Goal: Task Accomplishment & Management: Use online tool/utility

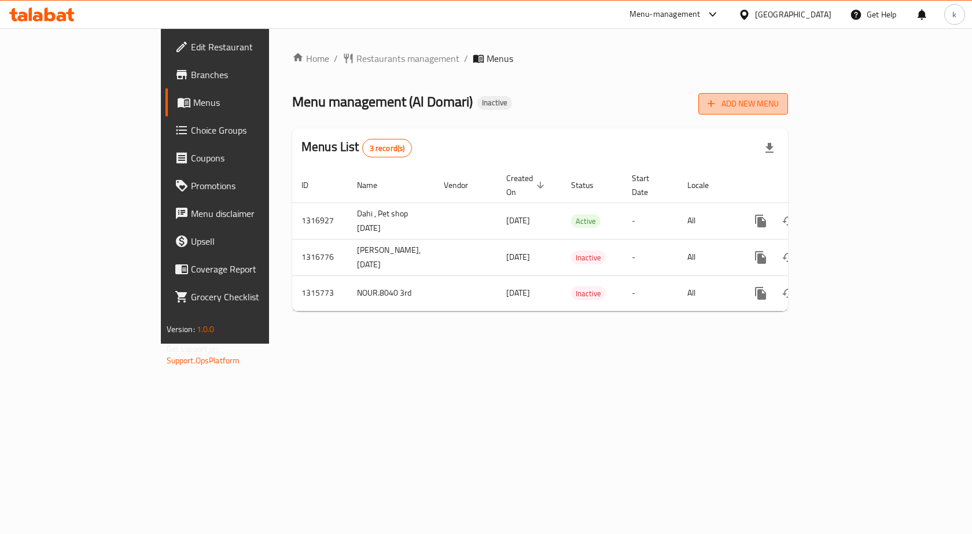
click at [779, 106] on span "Add New Menu" at bounding box center [743, 104] width 71 height 14
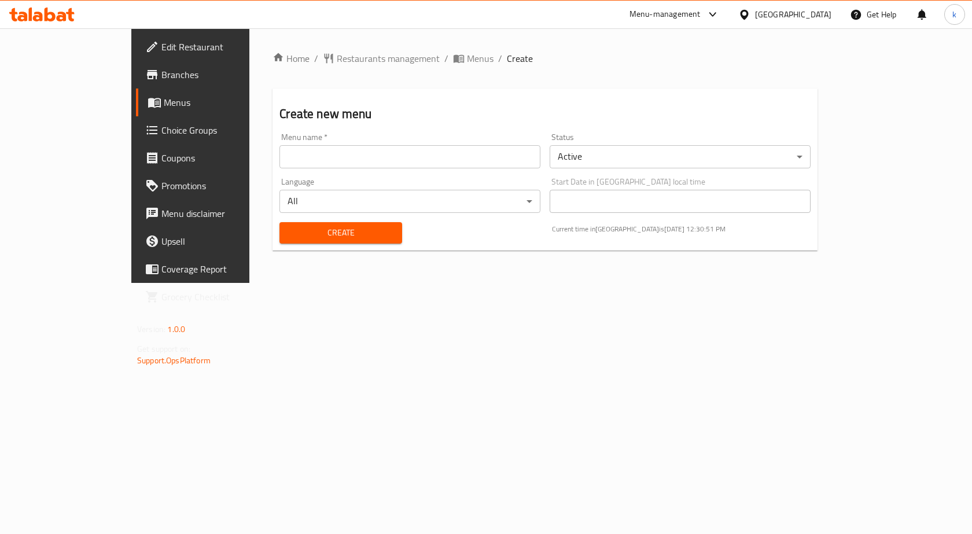
click at [351, 145] on input "text" at bounding box center [410, 156] width 261 height 23
click at [359, 153] on input "kareem.mohamed.8033 1st menu" at bounding box center [410, 156] width 261 height 23
type input "kareem.mohamed.8033 1st menu13-10"
click at [295, 227] on span "Create" at bounding box center [341, 233] width 104 height 14
click at [399, 163] on input "text" at bounding box center [410, 156] width 261 height 23
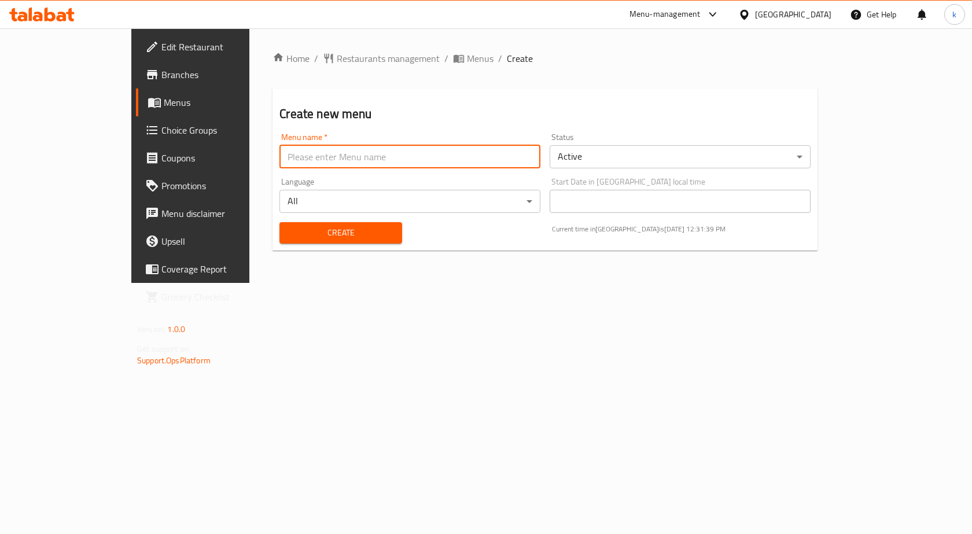
click at [136, 113] on link "Menus" at bounding box center [215, 103] width 158 height 28
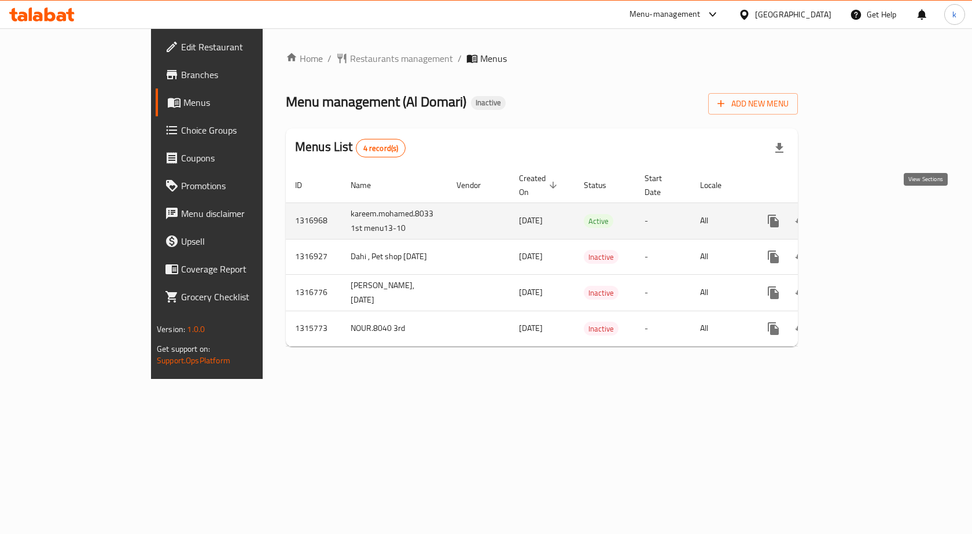
click at [871, 214] on link "enhanced table" at bounding box center [857, 221] width 28 height 28
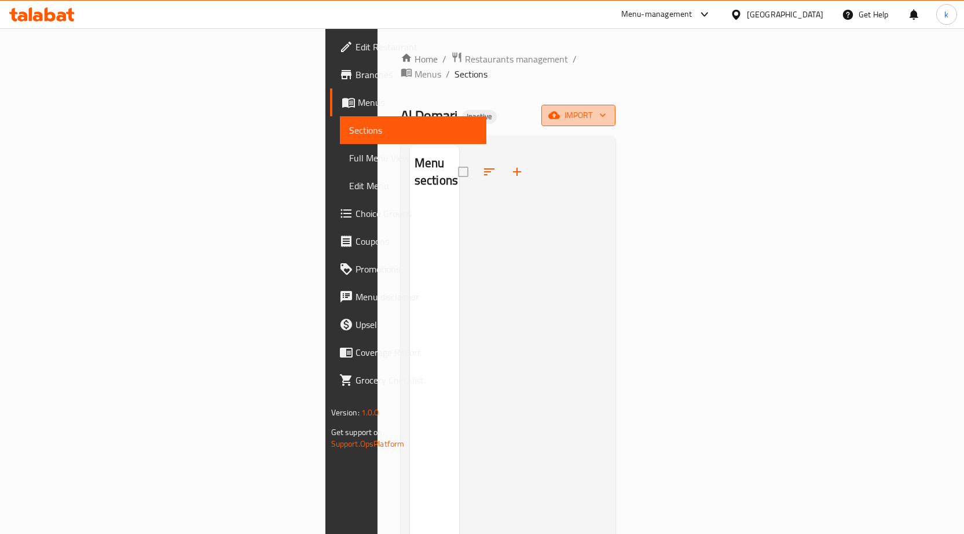
click at [606, 108] on span "import" at bounding box center [578, 115] width 56 height 14
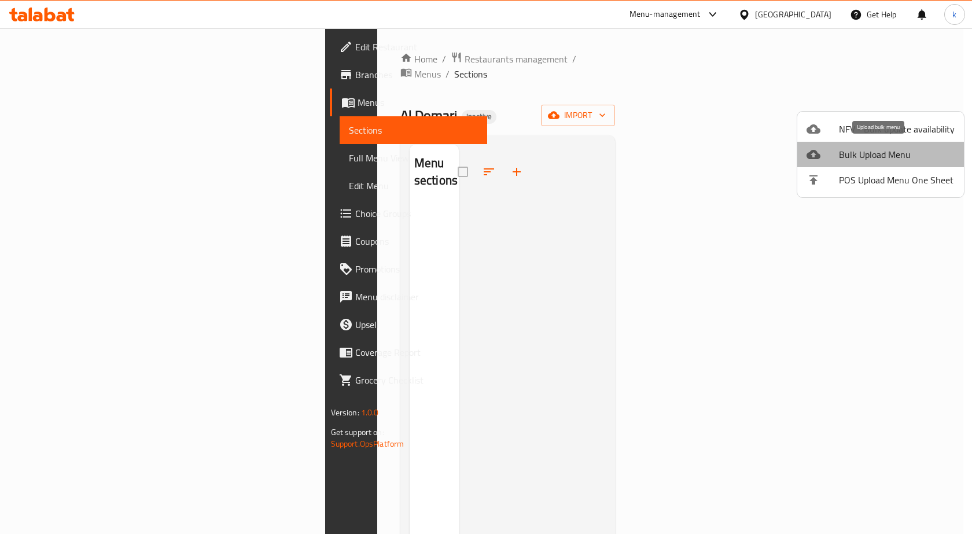
click at [887, 152] on span "Bulk Upload Menu" at bounding box center [897, 155] width 116 height 14
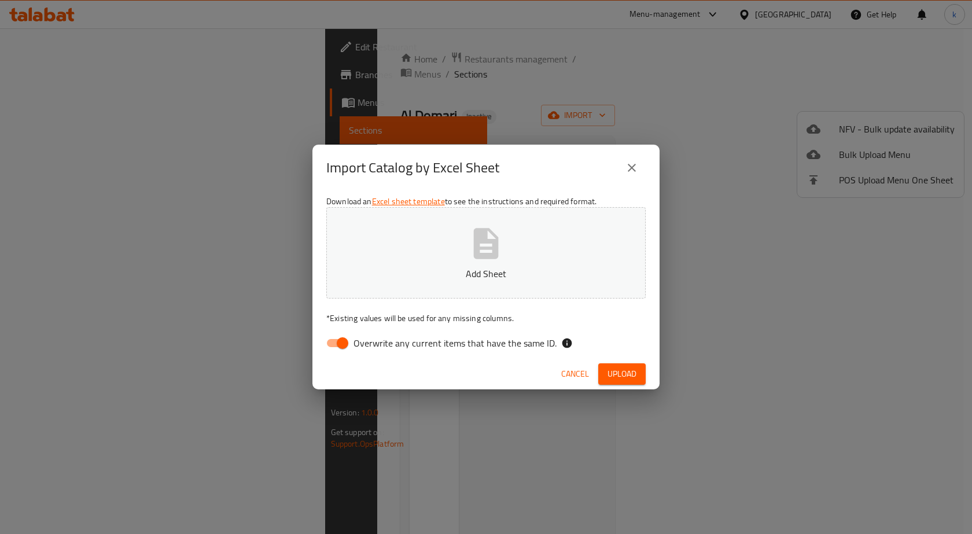
click at [395, 336] on span "Overwrite any current items that have the same ID." at bounding box center [455, 343] width 203 height 14
click at [376, 336] on input "Overwrite any current items that have the same ID." at bounding box center [343, 343] width 66 height 22
checkbox input "false"
click at [436, 284] on button "Add Sheet" at bounding box center [485, 252] width 319 height 91
click at [620, 368] on span "Upload" at bounding box center [622, 374] width 29 height 14
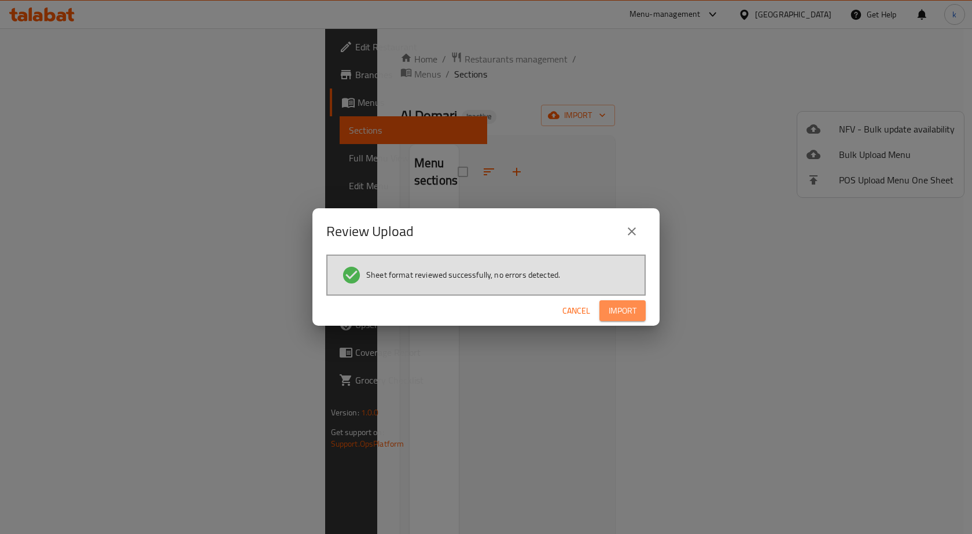
click at [638, 306] on button "Import" at bounding box center [623, 310] width 46 height 21
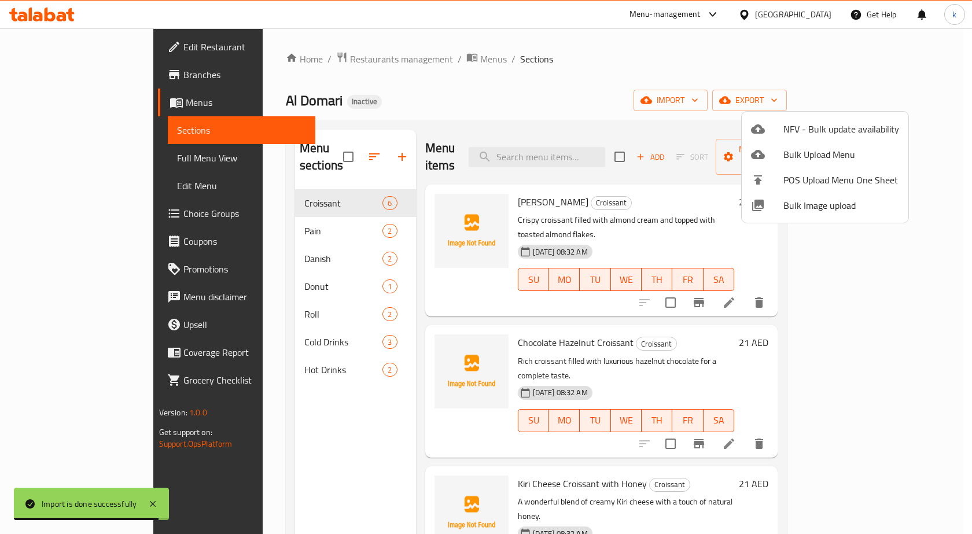
click at [100, 159] on div at bounding box center [486, 267] width 972 height 534
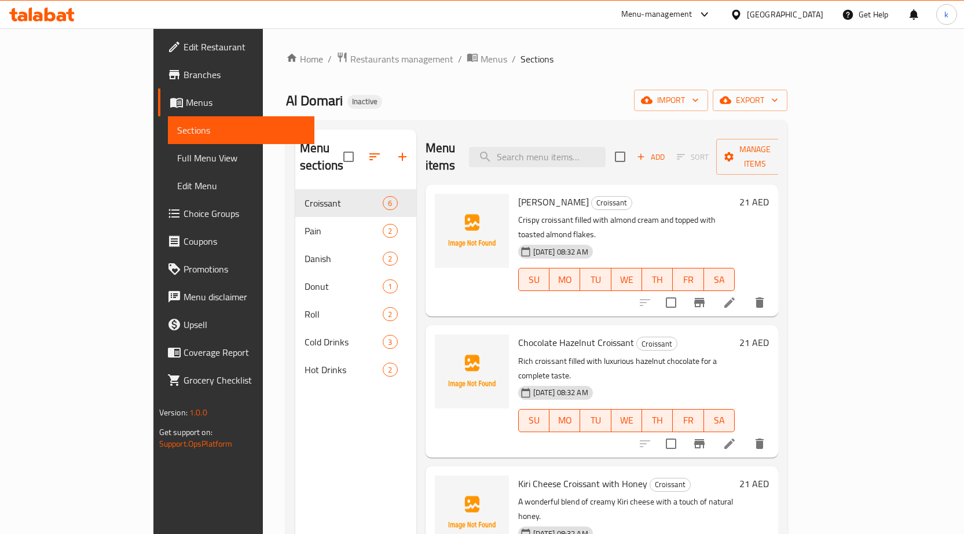
click at [177, 159] on span "Full Menu View" at bounding box center [241, 158] width 128 height 14
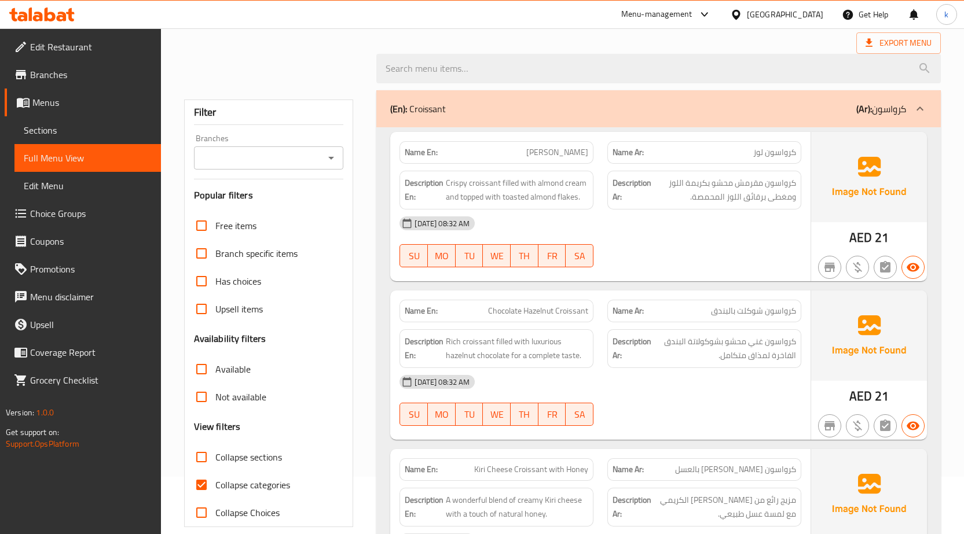
scroll to position [231, 0]
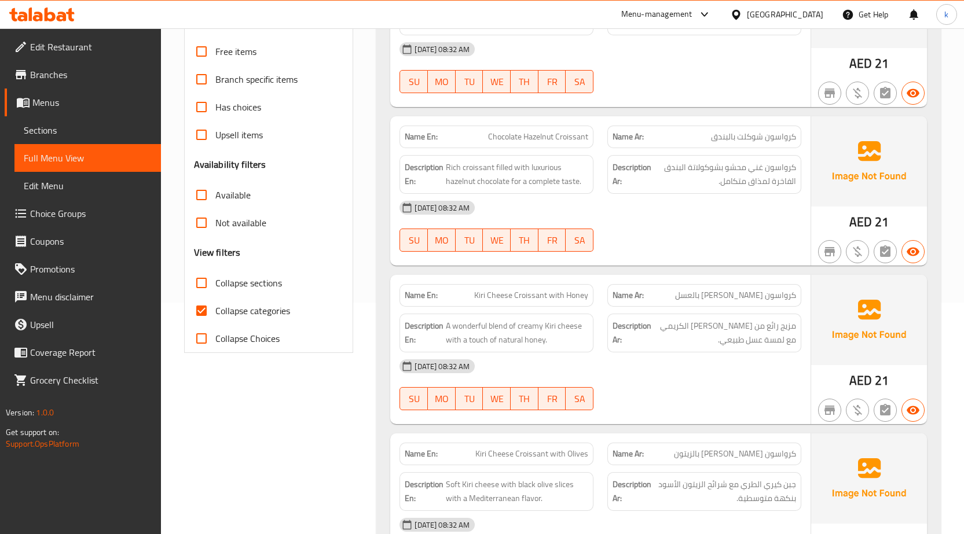
click at [270, 312] on div "Free items Branch specific items Has choices Upsell items Availability filters …" at bounding box center [269, 195] width 150 height 315
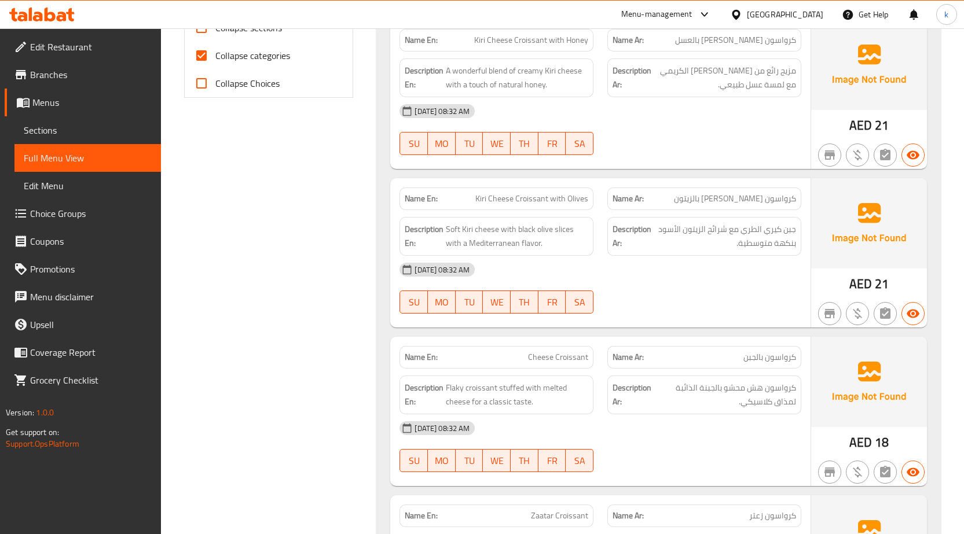
scroll to position [391, 0]
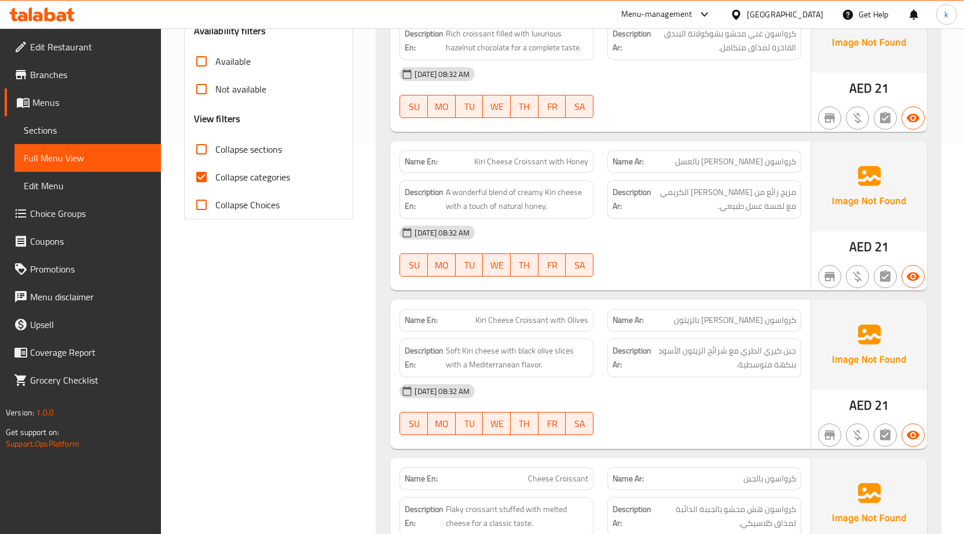
click at [241, 177] on span "Collapse categories" at bounding box center [252, 177] width 75 height 14
click at [215, 177] on input "Collapse categories" at bounding box center [202, 177] width 28 height 28
checkbox input "false"
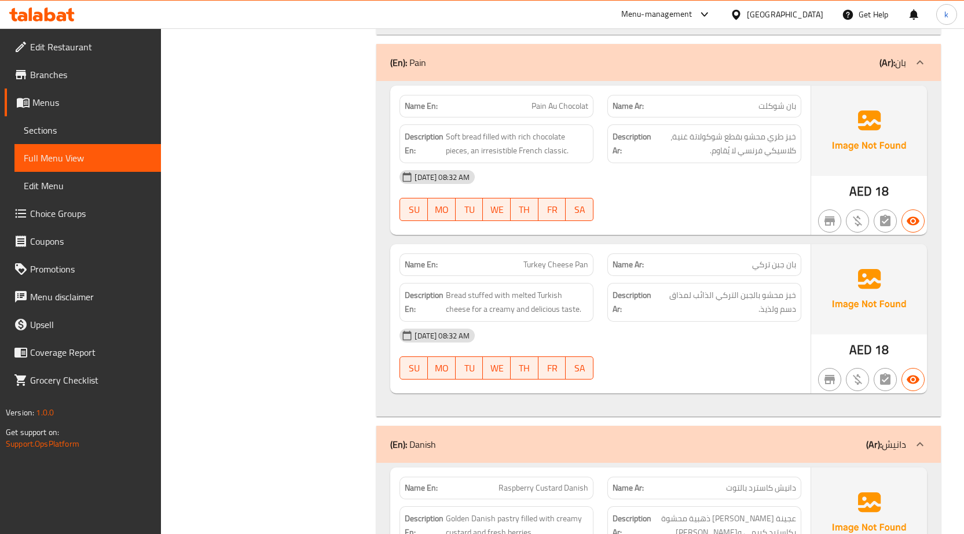
scroll to position [912, 0]
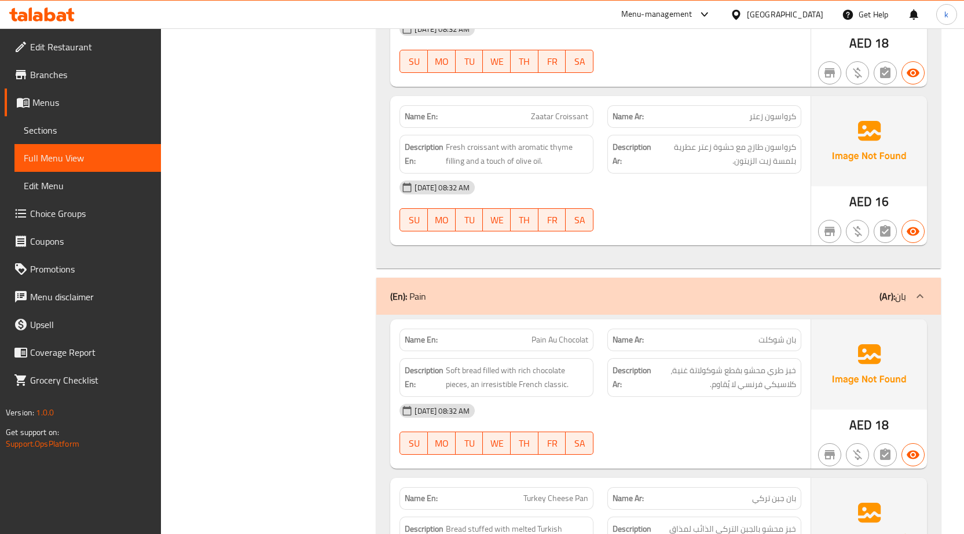
click at [86, 104] on span "Menus" at bounding box center [91, 102] width 119 height 14
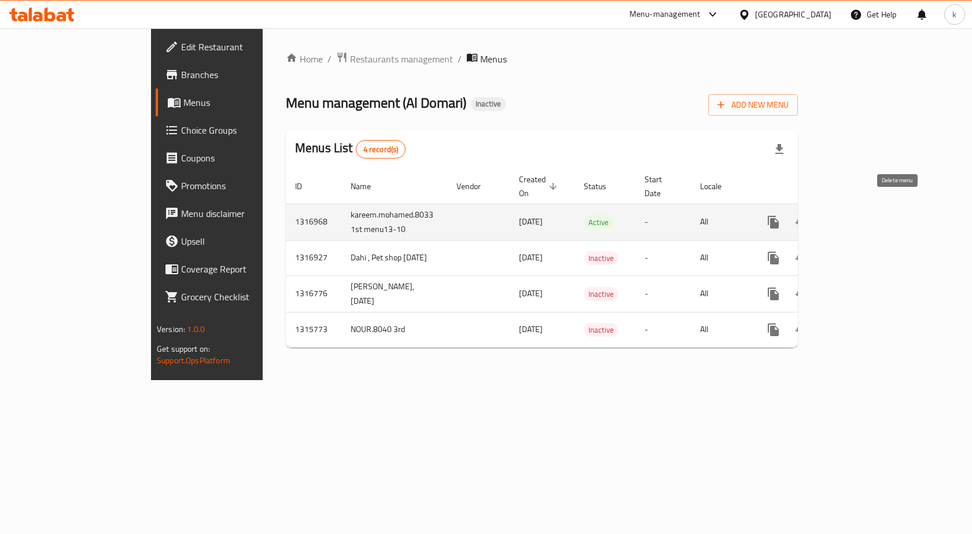
click at [836, 215] on icon "enhanced table" at bounding box center [829, 222] width 14 height 14
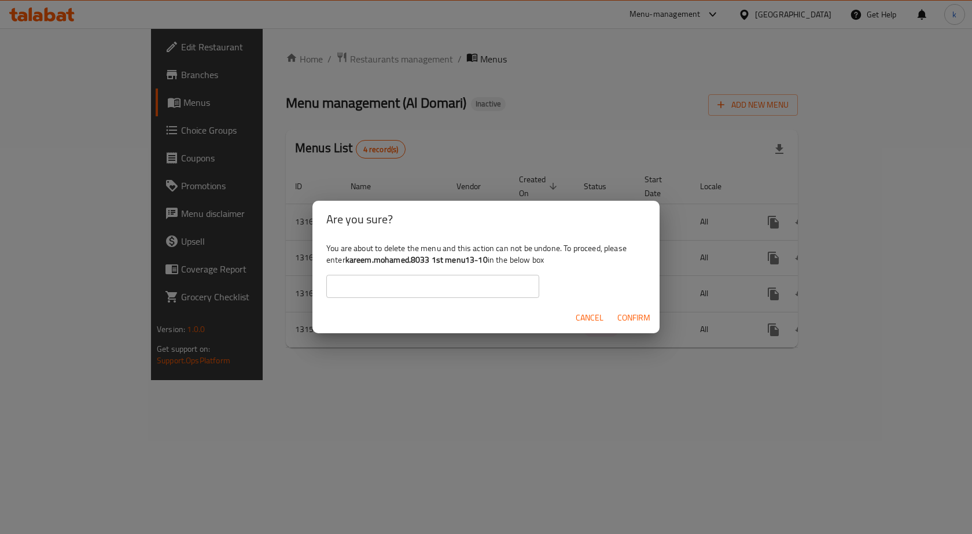
click at [487, 295] on input "text" at bounding box center [432, 286] width 213 height 23
drag, startPoint x: 378, startPoint y: 259, endPoint x: 487, endPoint y: 258, distance: 108.8
click at [487, 258] on div "You are about to delete the menu and this action can not be undone. To proceed,…" at bounding box center [486, 270] width 347 height 65
copy div "kareem.mohamed.8033 1st menu13-10"
click at [420, 282] on input "text" at bounding box center [432, 286] width 213 height 23
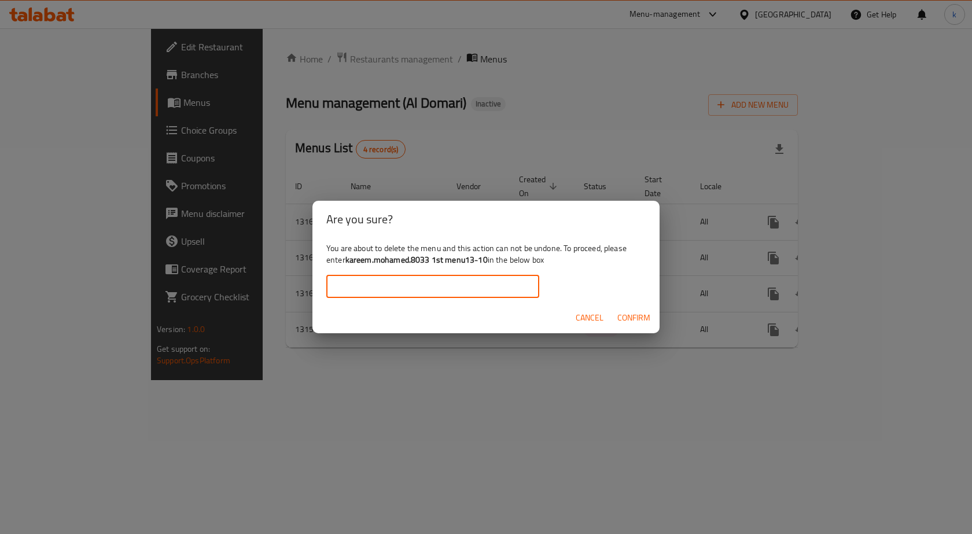
paste input "kareem.mohamed.8033 1st menu13-10"
click at [609, 312] on div "Cancel Confirm" at bounding box center [486, 318] width 347 height 31
click at [626, 312] on span "Confirm" at bounding box center [634, 318] width 33 height 14
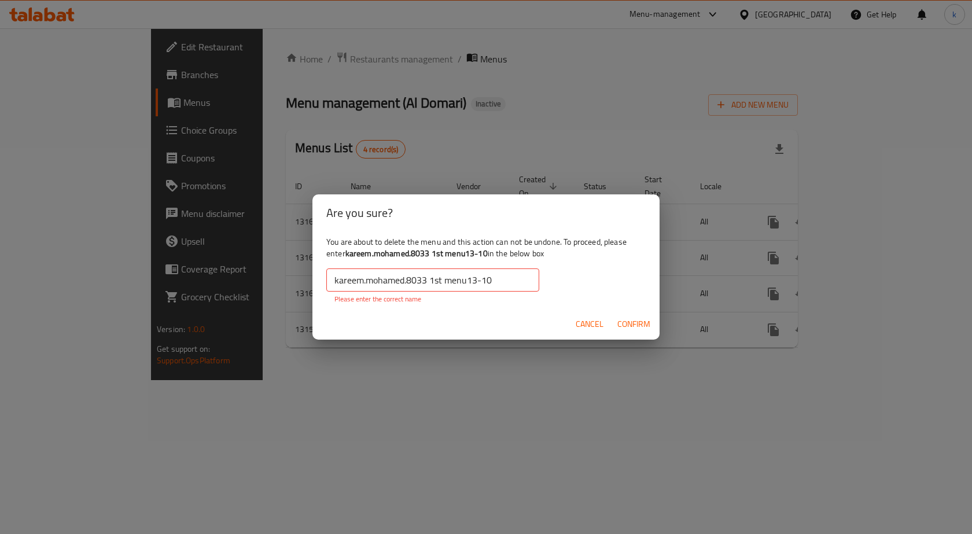
drag, startPoint x: 372, startPoint y: 278, endPoint x: 340, endPoint y: 280, distance: 31.9
click at [370, 278] on input "kareem.mohamed.8033 1st menu13-10" at bounding box center [432, 280] width 213 height 23
click at [326, 280] on div "You are about to delete the menu and this action can not be undone. To proceed,…" at bounding box center [486, 270] width 347 height 78
click at [332, 280] on input "kareem.mohamed.8033 1st menu13-10" at bounding box center [432, 280] width 213 height 23
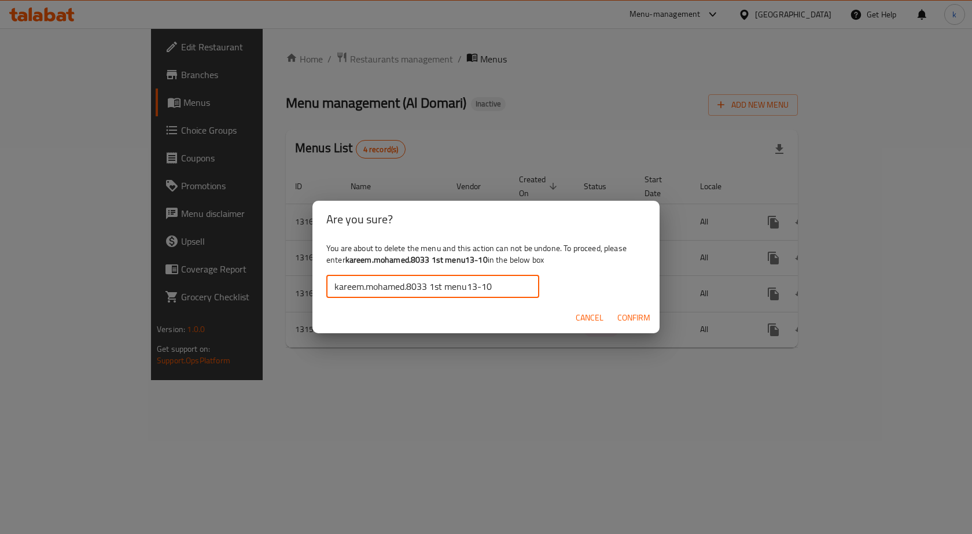
type input "kareem.mohamed.8033 1st menu13-10"
click at [631, 317] on span "Confirm" at bounding box center [634, 318] width 33 height 14
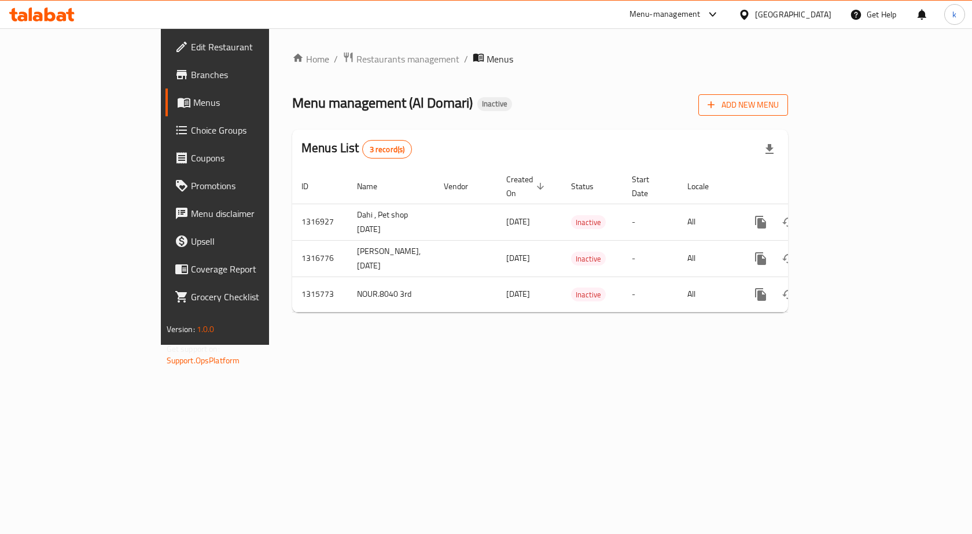
click at [779, 111] on span "Add New Menu" at bounding box center [743, 105] width 71 height 14
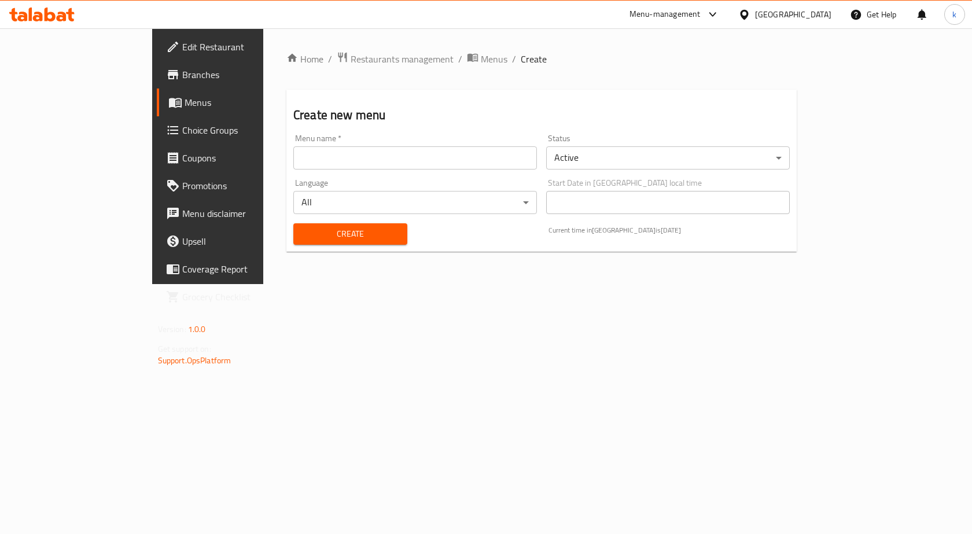
click at [463, 161] on input "text" at bounding box center [415, 157] width 244 height 23
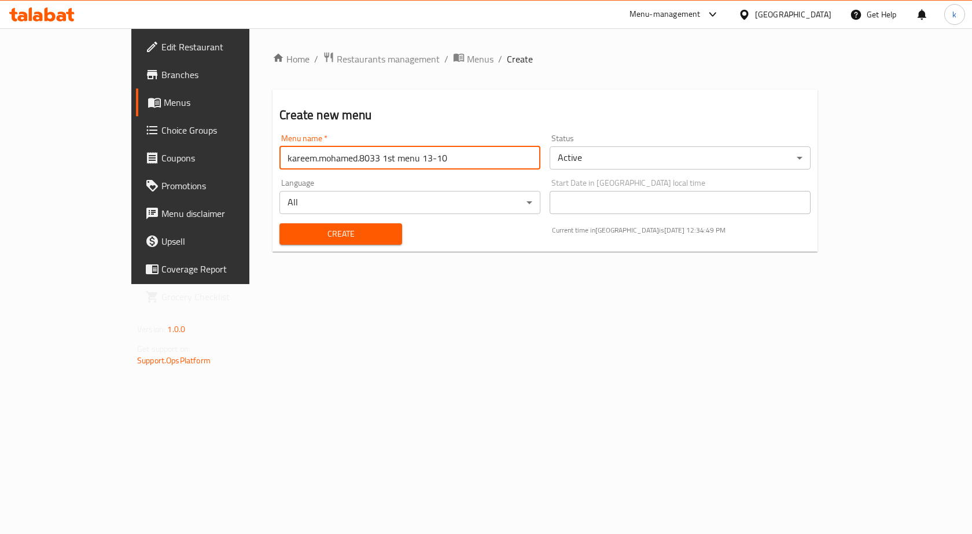
type input "kareem.mohamed.8033 1st menu 13-10"
click at [280, 223] on button "Create" at bounding box center [341, 233] width 122 height 21
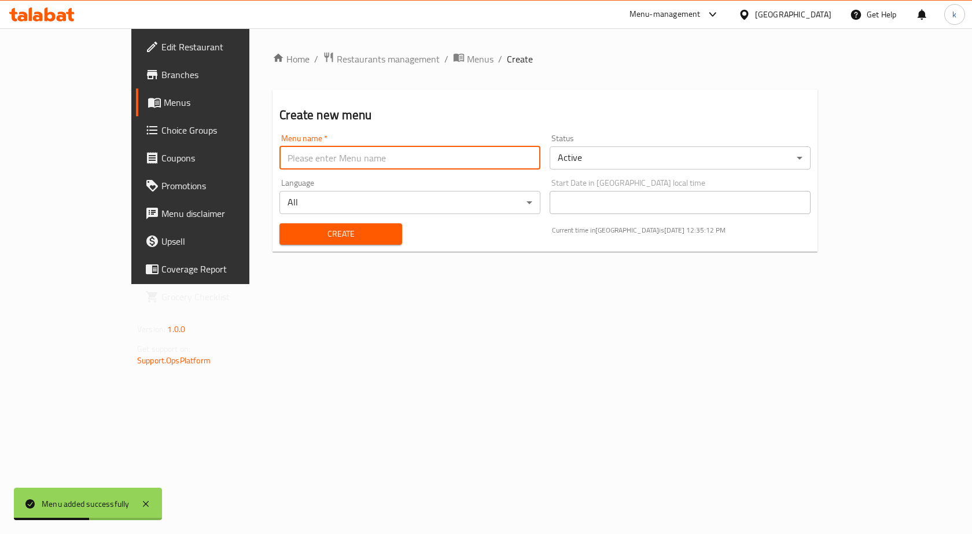
click at [164, 106] on span "Menus" at bounding box center [224, 102] width 121 height 14
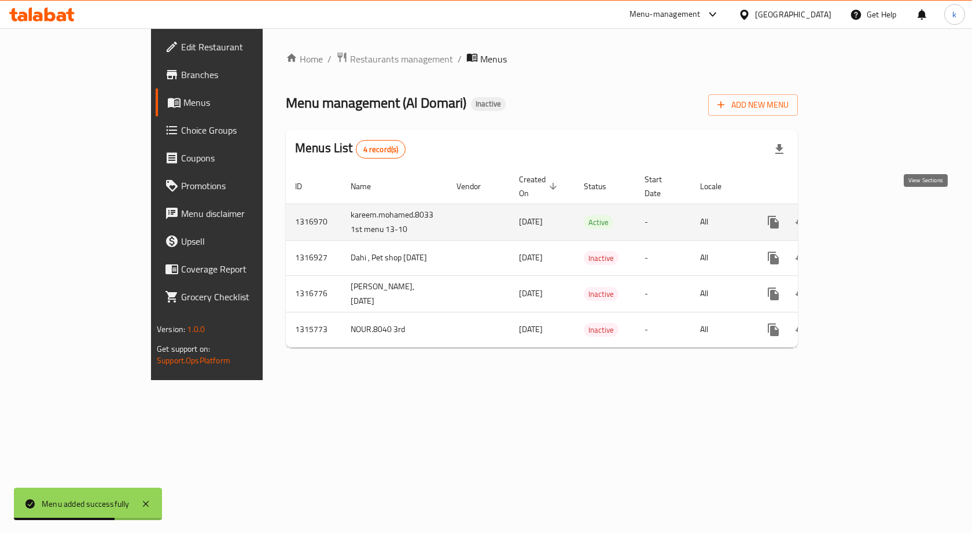
click at [864, 215] on icon "enhanced table" at bounding box center [857, 222] width 14 height 14
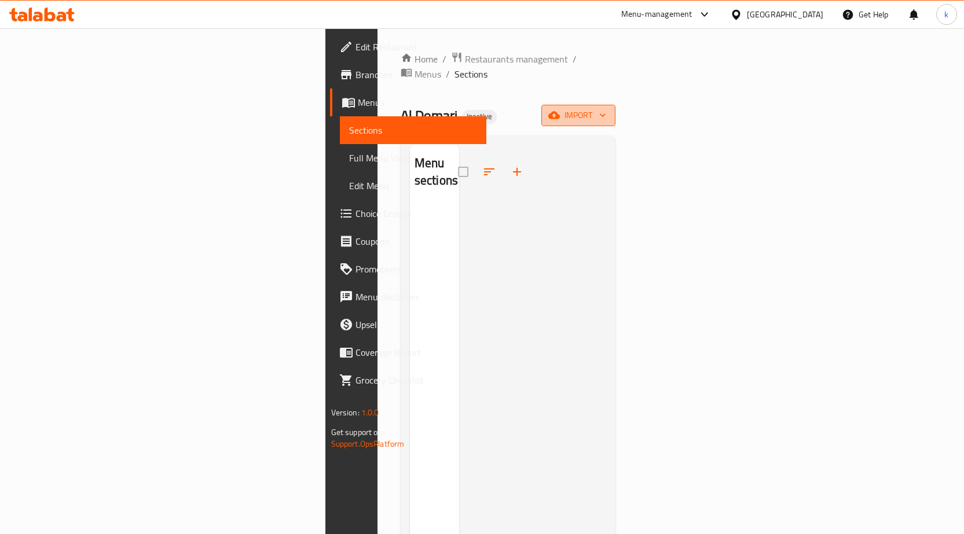
click at [606, 108] on span "import" at bounding box center [578, 115] width 56 height 14
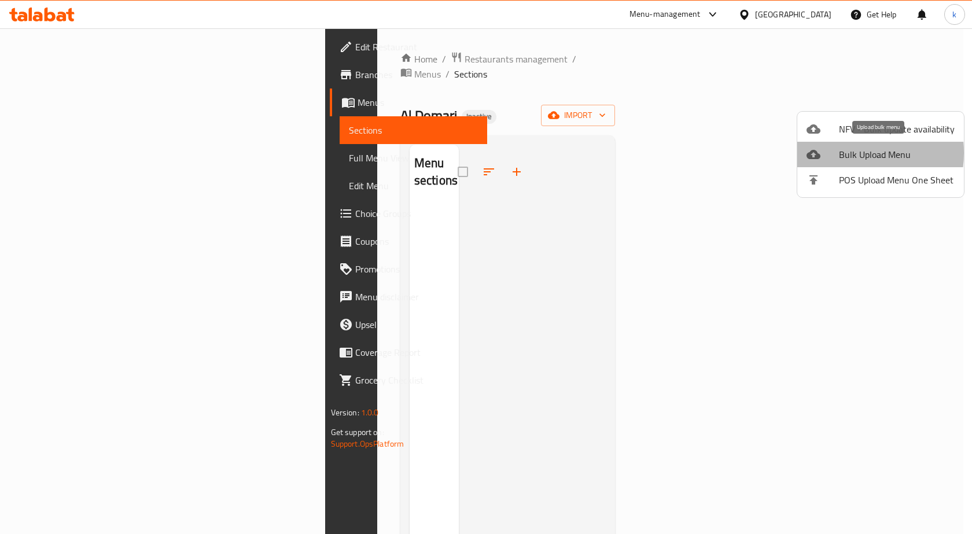
click at [843, 153] on span "Bulk Upload Menu" at bounding box center [897, 155] width 116 height 14
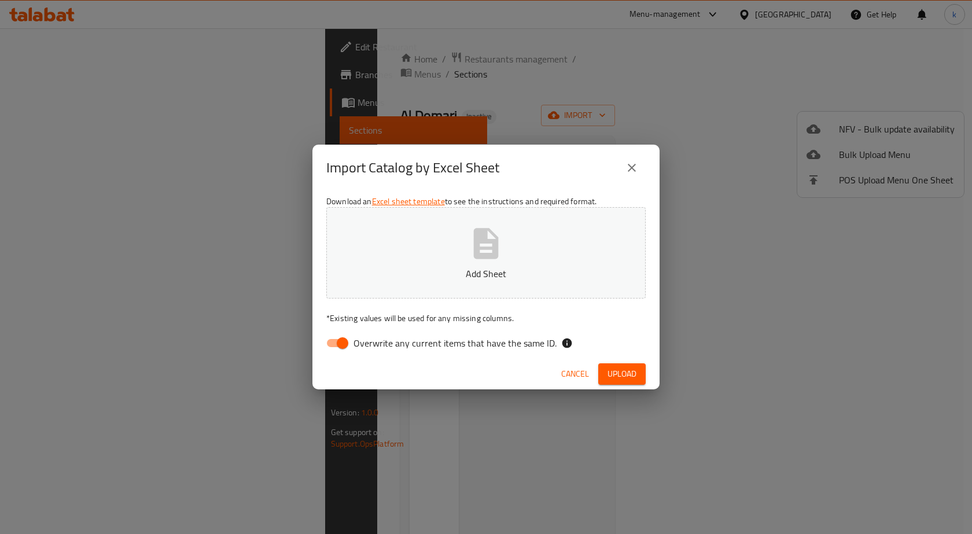
click at [366, 340] on span "Overwrite any current items that have the same ID." at bounding box center [455, 343] width 203 height 14
click at [366, 340] on input "Overwrite any current items that have the same ID." at bounding box center [343, 343] width 66 height 22
checkbox input "false"
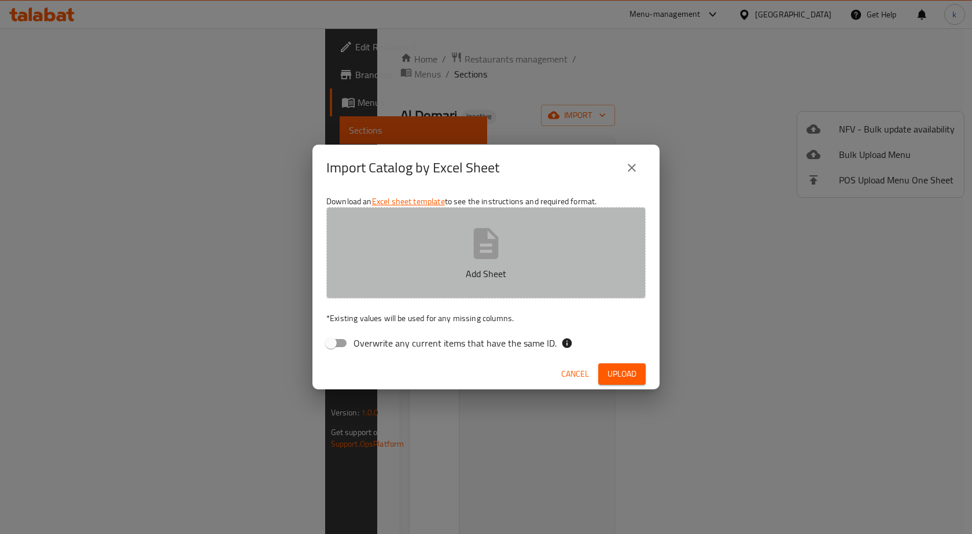
click at [466, 280] on p "Add Sheet" at bounding box center [486, 274] width 284 height 14
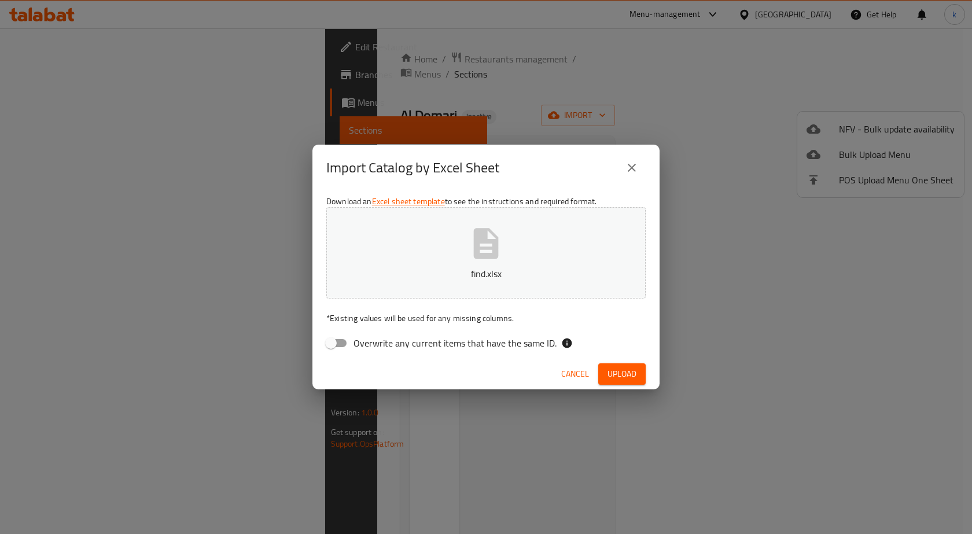
click at [626, 362] on div "Cancel Upload" at bounding box center [486, 374] width 347 height 31
click at [628, 369] on span "Upload" at bounding box center [622, 374] width 29 height 14
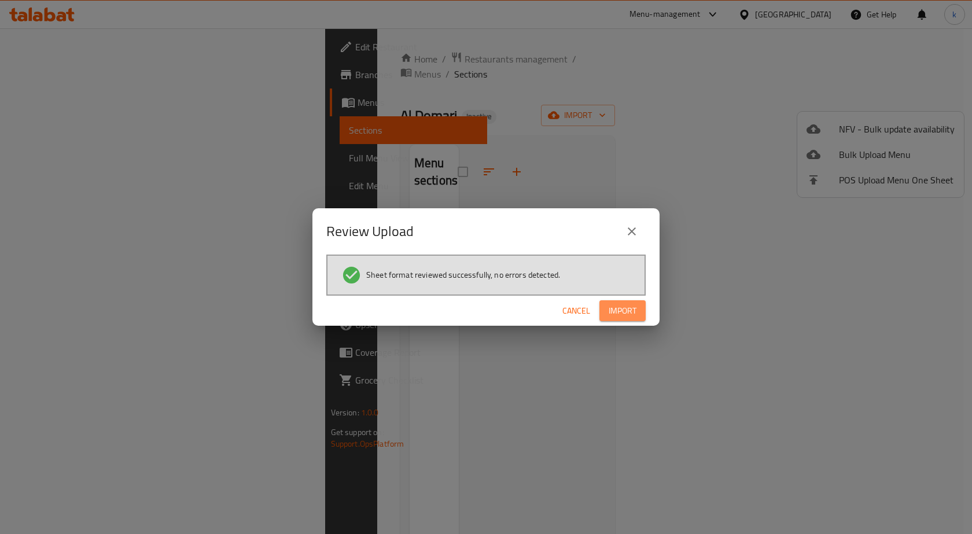
click at [613, 308] on span "Import" at bounding box center [623, 311] width 28 height 14
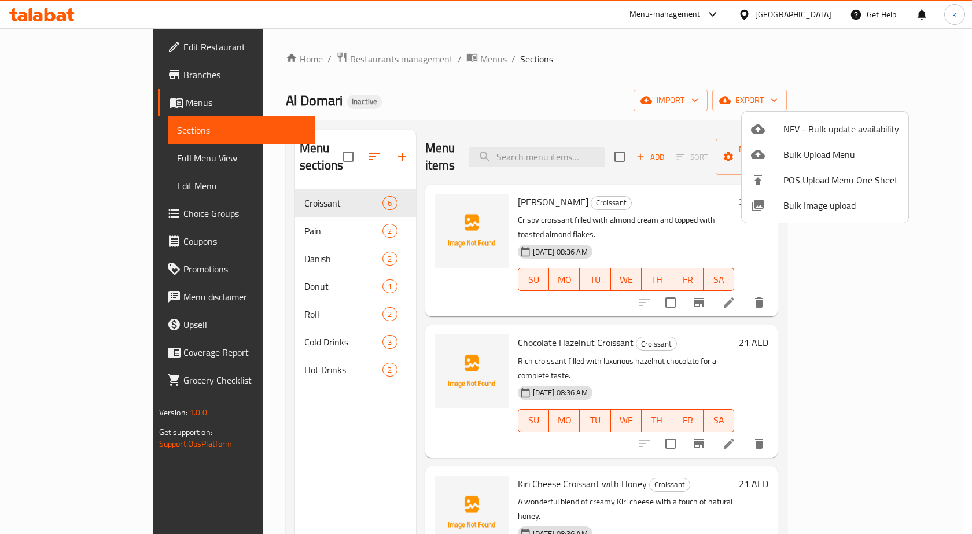
click at [641, 91] on div at bounding box center [486, 267] width 972 height 534
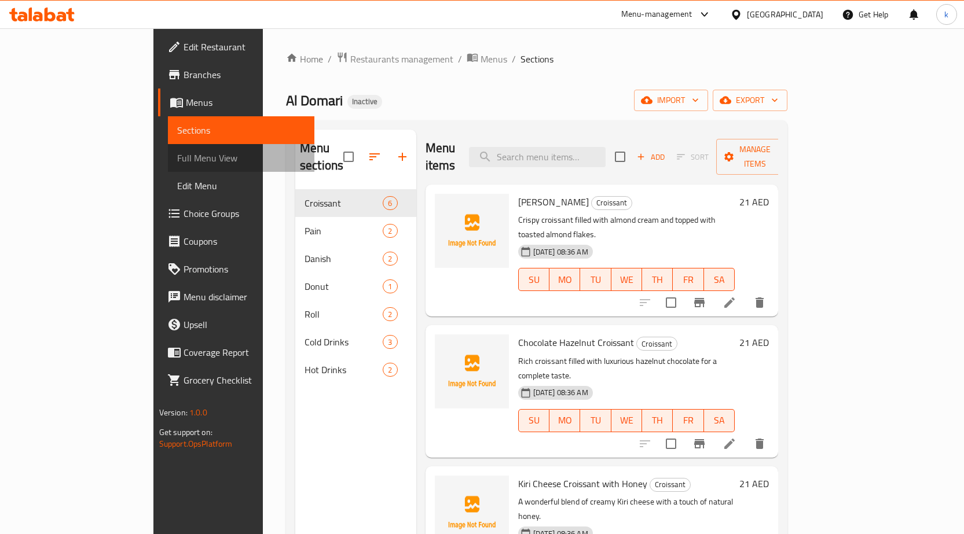
click at [177, 165] on span "Full Menu View" at bounding box center [241, 158] width 128 height 14
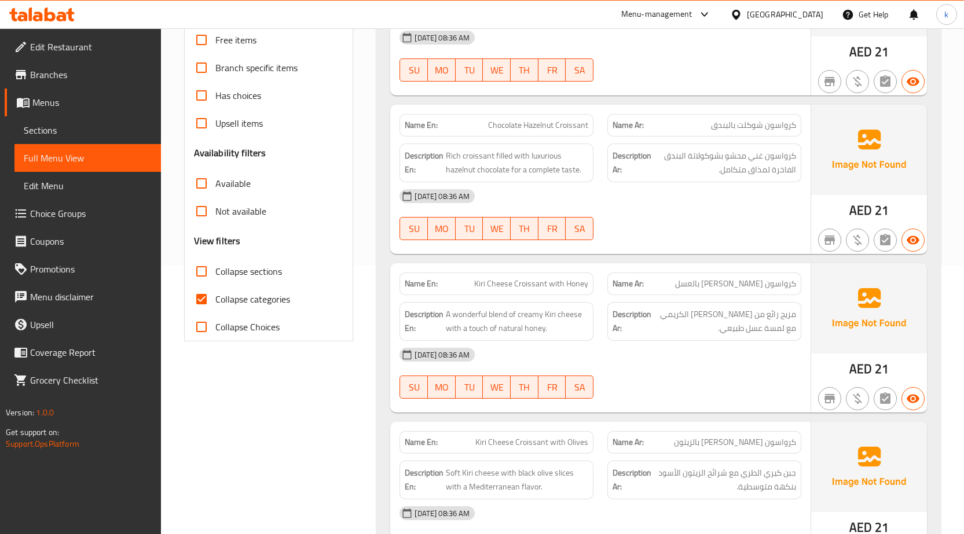
scroll to position [289, 0]
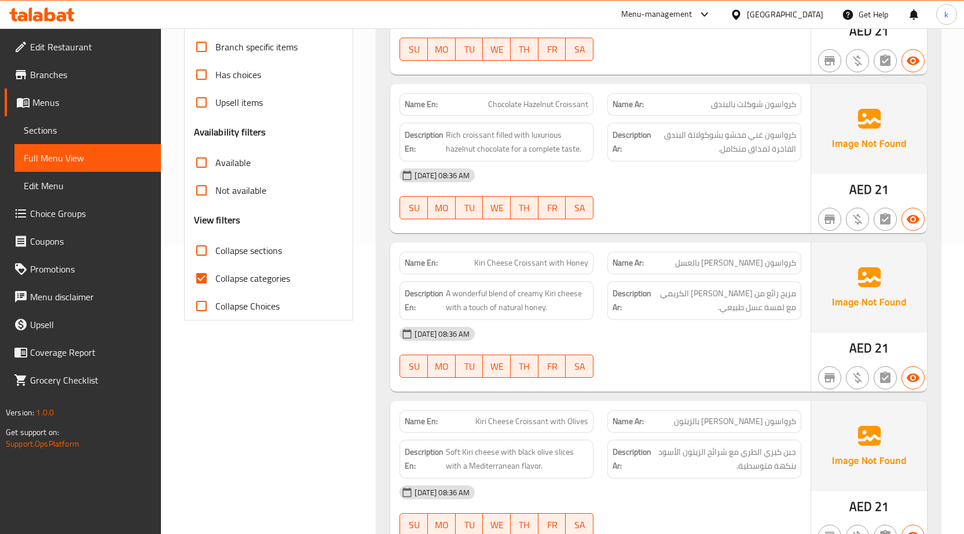
click at [292, 287] on div "Collapse categories" at bounding box center [269, 278] width 150 height 28
drag, startPoint x: 299, startPoint y: 281, endPoint x: 293, endPoint y: 280, distance: 6.5
click at [294, 280] on div "Collapse categories" at bounding box center [269, 278] width 150 height 28
click at [281, 277] on span "Collapse categories" at bounding box center [252, 278] width 75 height 14
click at [215, 277] on input "Collapse categories" at bounding box center [202, 278] width 28 height 28
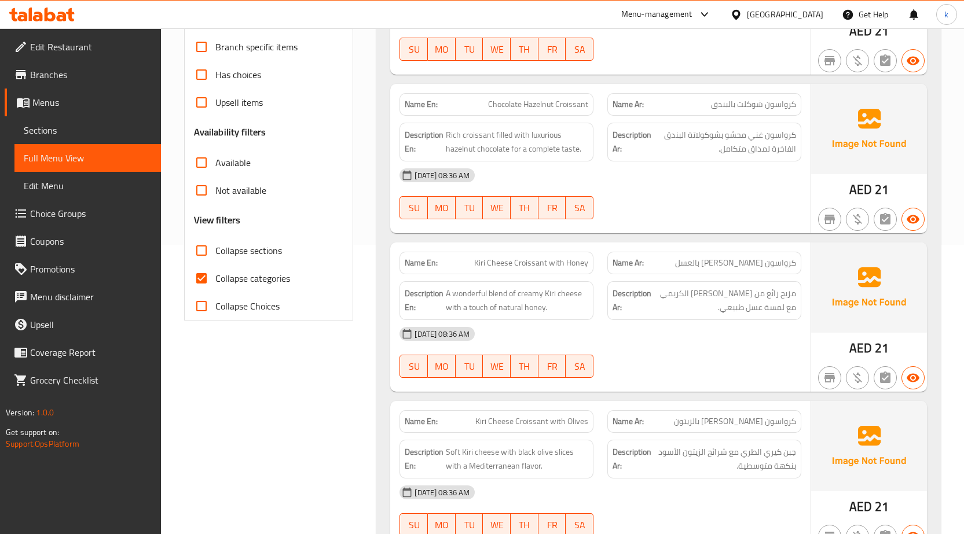
checkbox input "false"
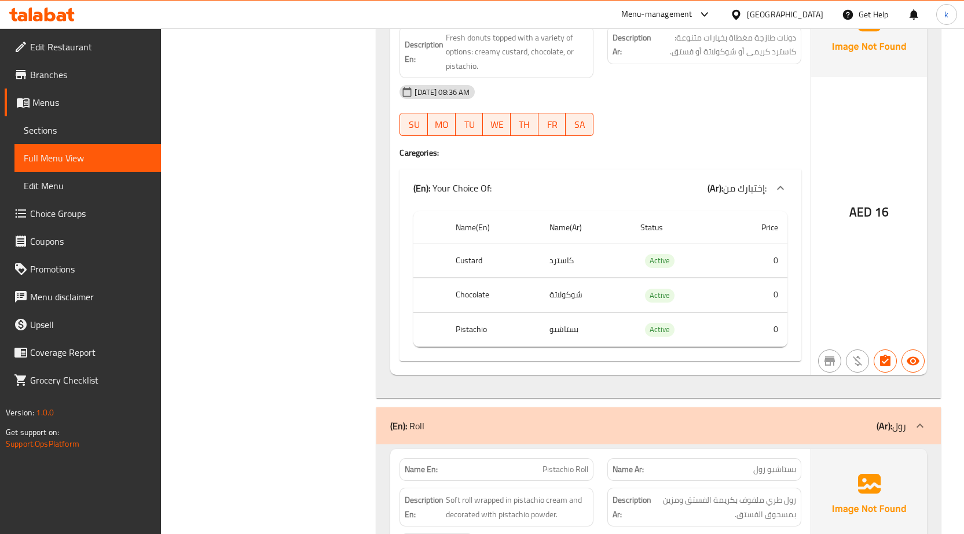
scroll to position [2141, 0]
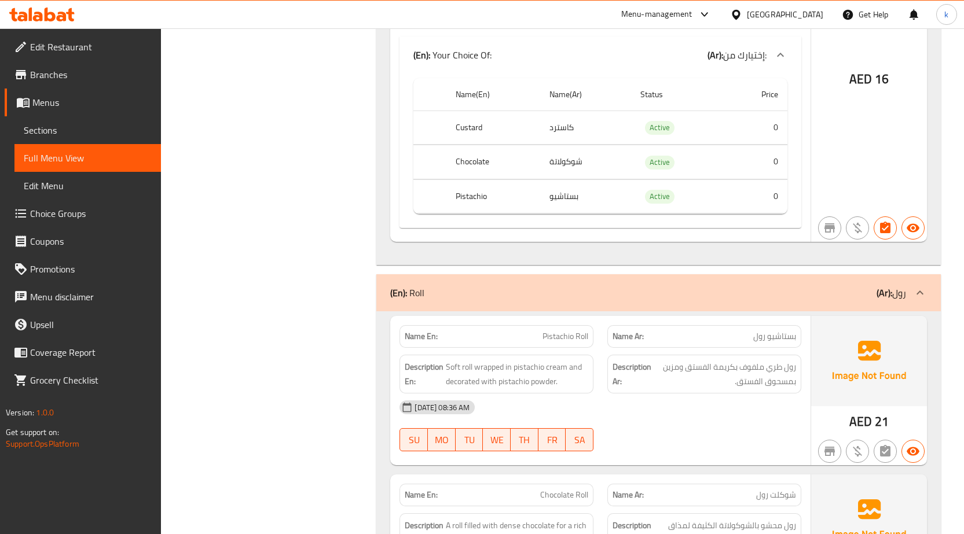
click at [763, 333] on span "بستاشيو رول" at bounding box center [774, 336] width 43 height 12
click at [570, 340] on span "Pistachio Roll" at bounding box center [565, 336] width 46 height 12
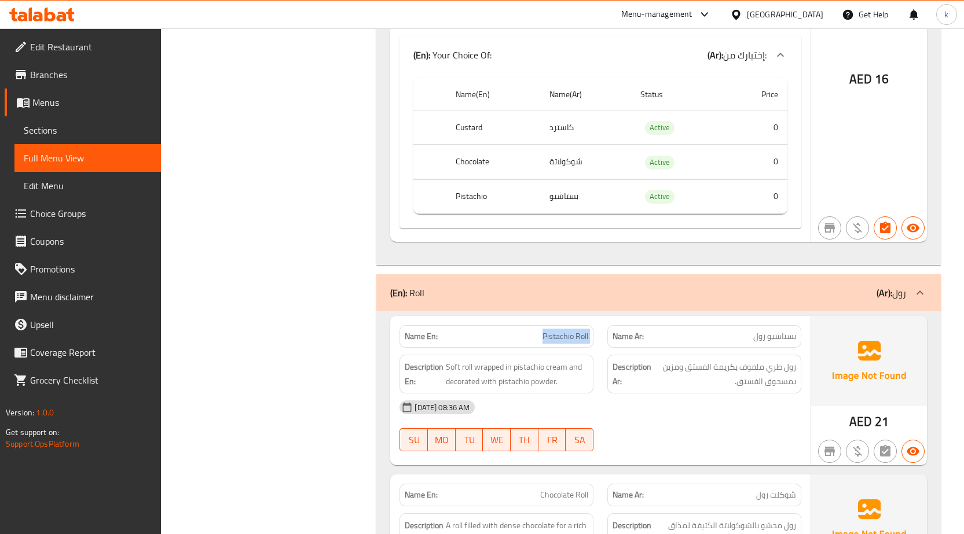
click at [570, 340] on span "Pistachio Roll" at bounding box center [565, 336] width 46 height 12
copy span "Pistachio Roll"
click at [93, 120] on link "Sections" at bounding box center [87, 130] width 146 height 28
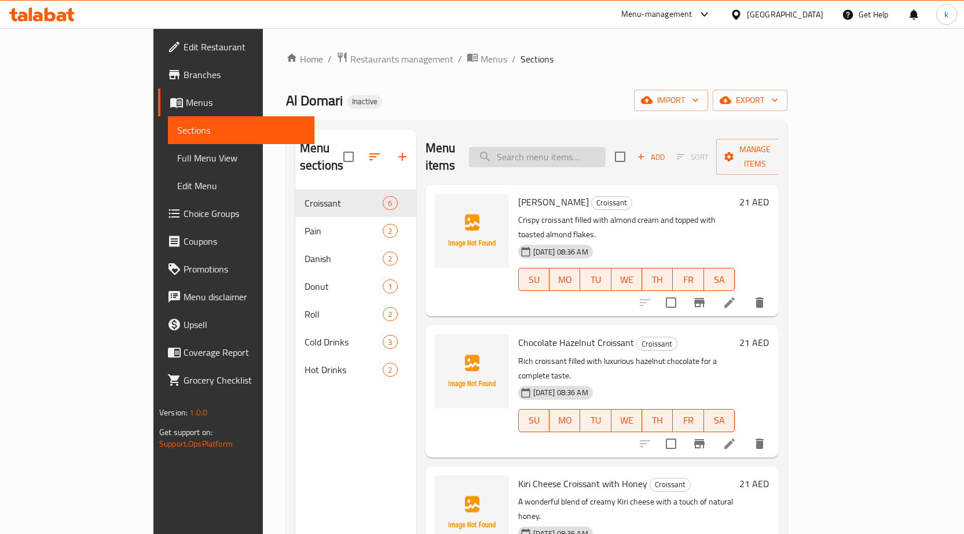
click at [583, 152] on input "search" at bounding box center [537, 157] width 137 height 20
paste input "Pistachio Roll"
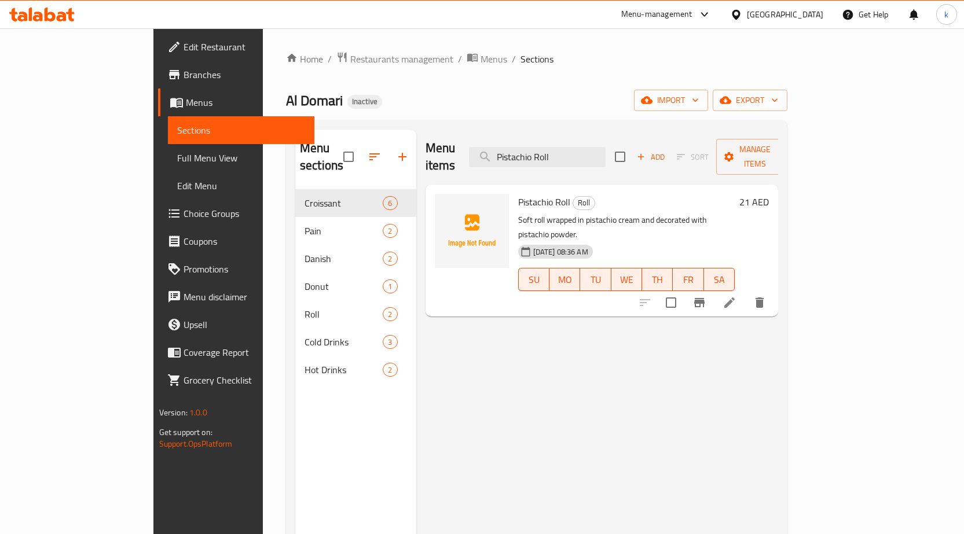
type input "Pistachio Roll"
click at [734, 297] on icon at bounding box center [729, 302] width 10 height 10
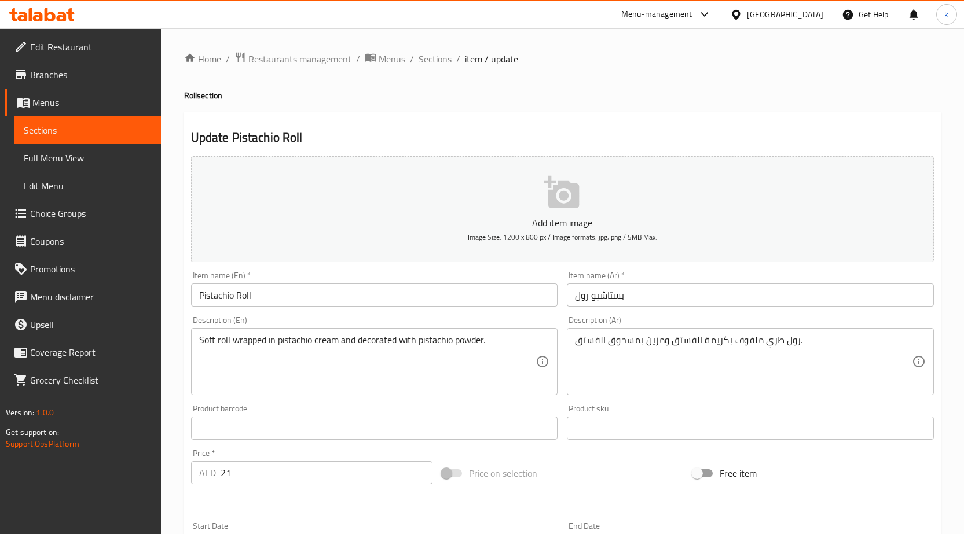
click at [614, 303] on input "بستاشيو رول" at bounding box center [750, 295] width 367 height 23
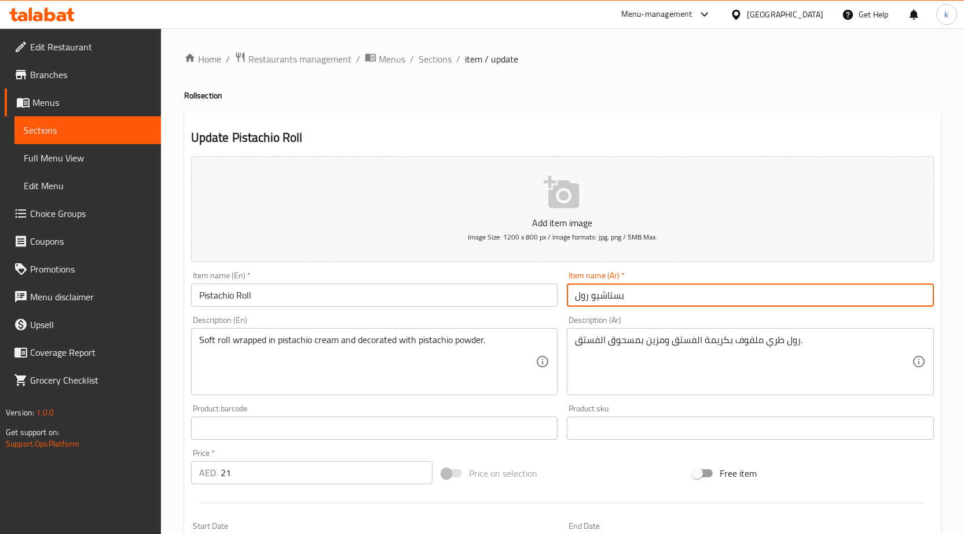
click at [614, 303] on input "بستاشيو رول" at bounding box center [750, 295] width 367 height 23
click at [610, 299] on input "بستاشيو رول" at bounding box center [750, 295] width 367 height 23
drag, startPoint x: 593, startPoint y: 296, endPoint x: 631, endPoint y: 292, distance: 39.1
click at [631, 292] on input "بستاشيو رول" at bounding box center [750, 295] width 367 height 23
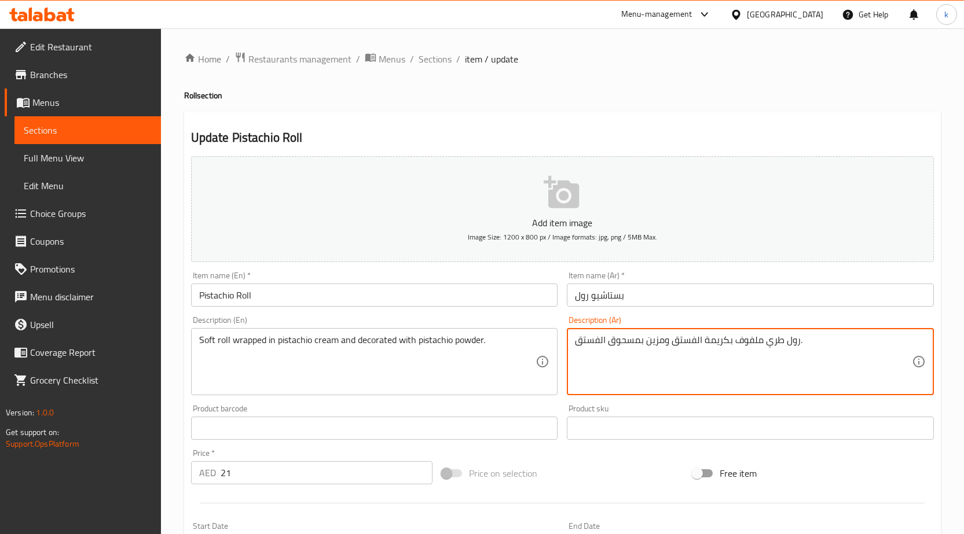
drag, startPoint x: 670, startPoint y: 340, endPoint x: 700, endPoint y: 340, distance: 29.5
paste textarea "ستاشيو"
drag, startPoint x: 576, startPoint y: 342, endPoint x: 606, endPoint y: 338, distance: 30.4
click at [606, 338] on textarea "رول طري ملفوف بكريمة بستاشيو ومزين بمسحوق الفستق." at bounding box center [743, 362] width 337 height 55
paste textarea "ستاشيو"
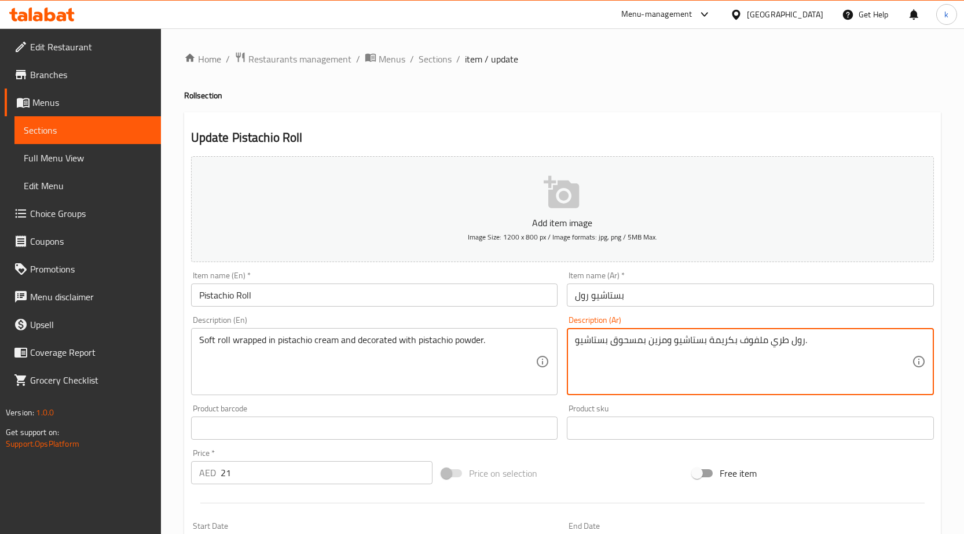
click at [635, 339] on textarea "رول طري ملفوف بكريمة بستاشيو ومزين بمسحوق بستاشيو." at bounding box center [743, 362] width 337 height 55
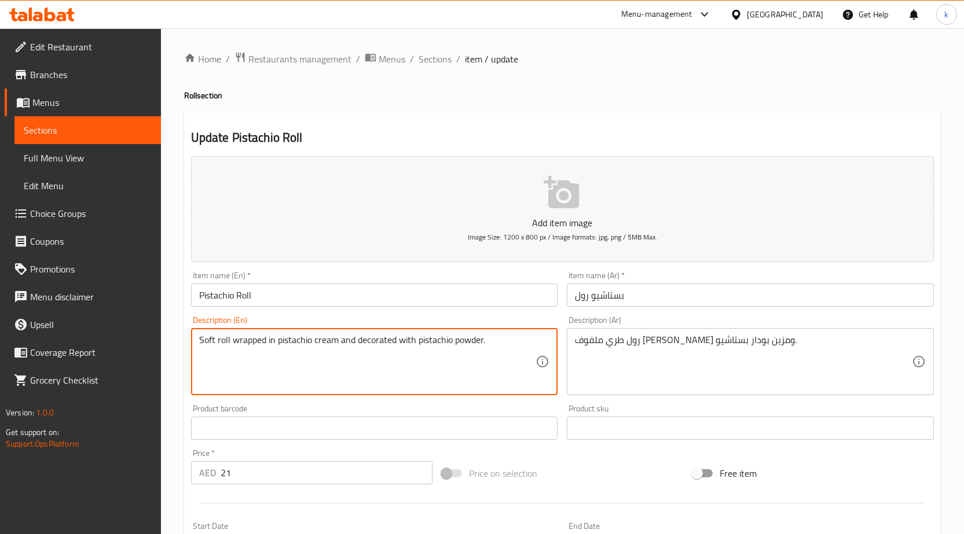
click at [468, 344] on textarea "Soft roll wrapped in pistachio cream and decorated with pistachio powder." at bounding box center [367, 362] width 337 height 55
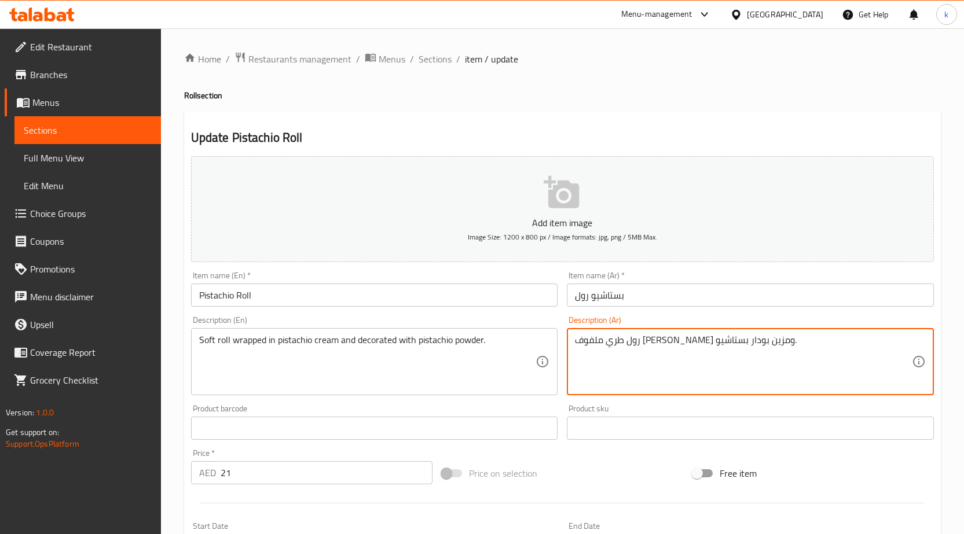
click at [618, 341] on textarea "رول طري ملفوف [PERSON_NAME] ومزين بودار بستاشيو." at bounding box center [743, 362] width 337 height 55
paste textarea "ارود"
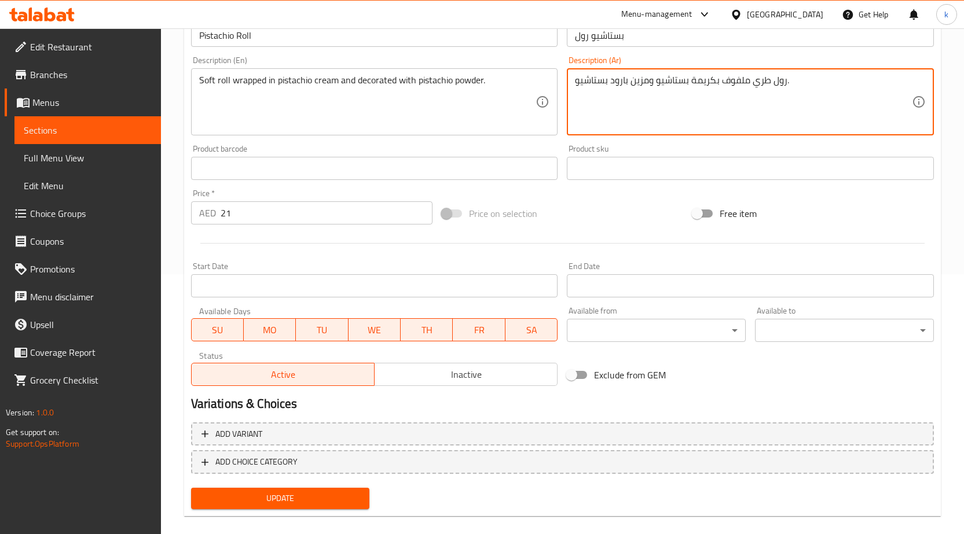
scroll to position [274, 0]
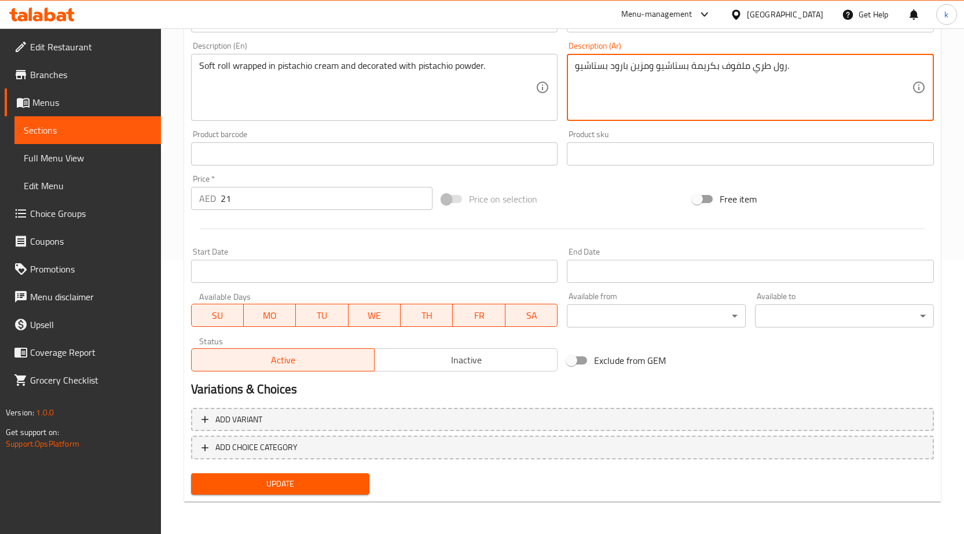
type textarea "رول طري ملفوف بكريمة بستاشيو ومزين بارود بستاشيو."
click at [330, 487] on span "Update" at bounding box center [280, 484] width 160 height 14
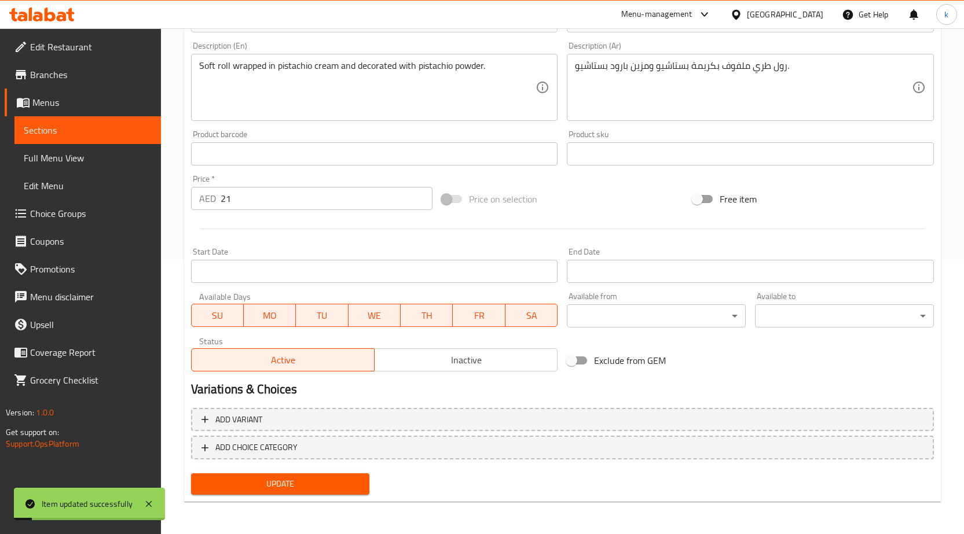
click at [85, 149] on link "Full Menu View" at bounding box center [87, 158] width 146 height 28
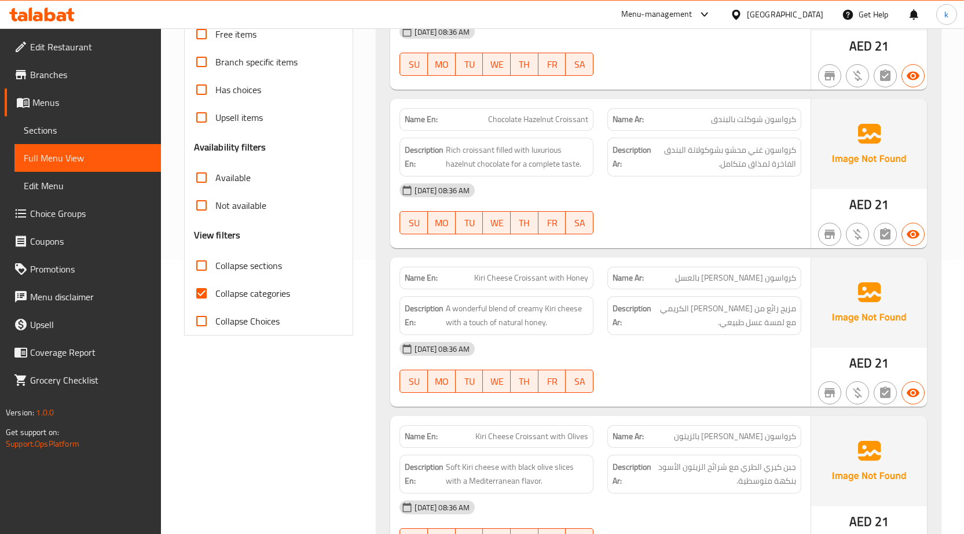
scroll to position [332, 0]
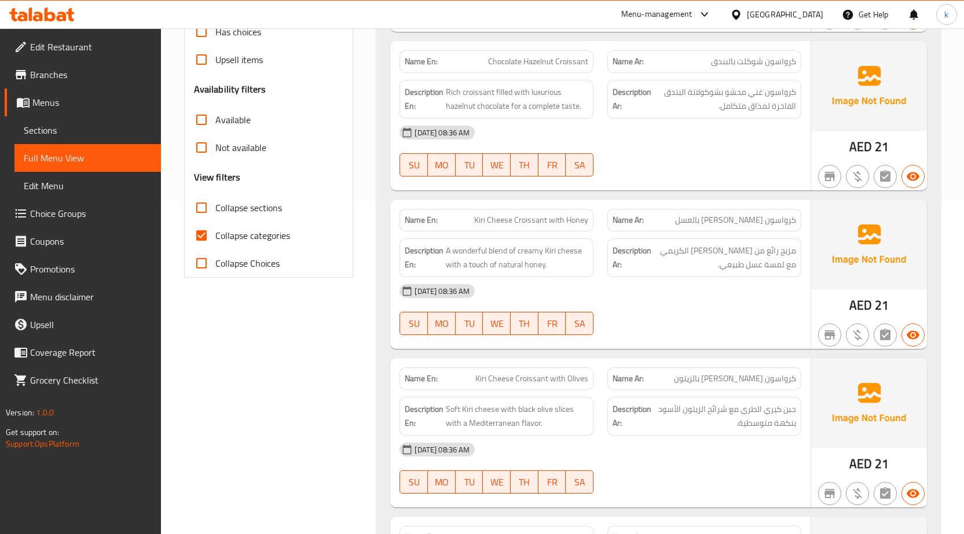
click at [216, 245] on label "Collapse categories" at bounding box center [239, 236] width 102 height 28
click at [215, 245] on input "Collapse categories" at bounding box center [202, 236] width 28 height 28
checkbox input "false"
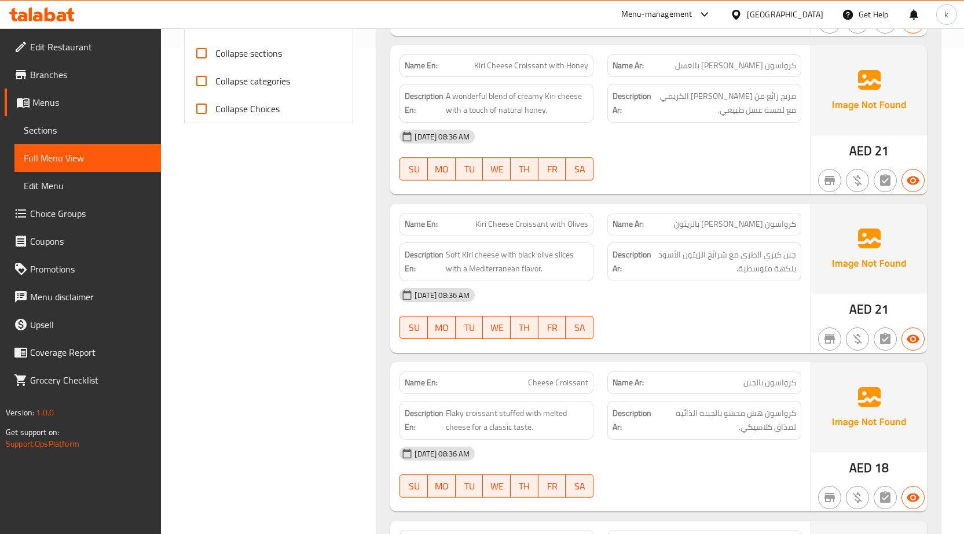
scroll to position [506, 0]
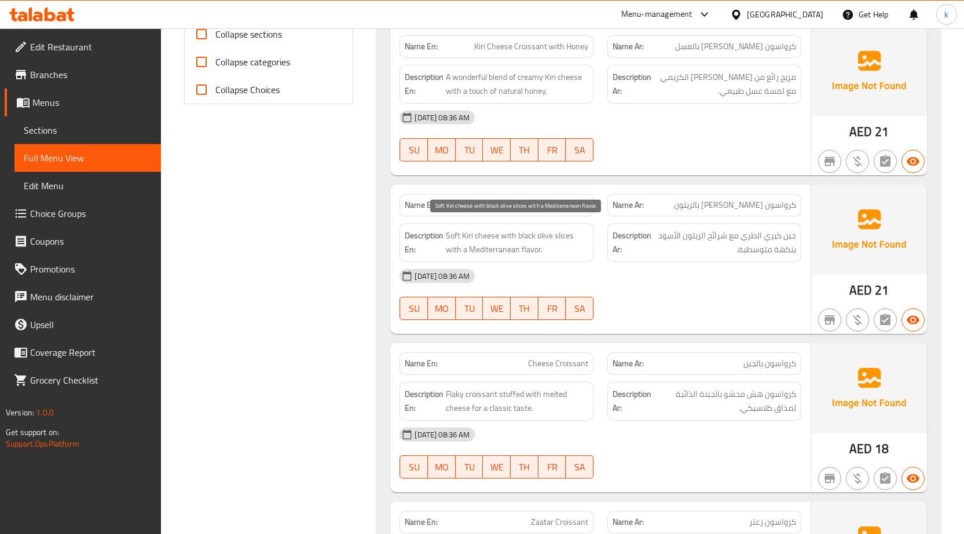
click at [494, 247] on span "Soft Kiri cheese with black olive slices with a Mediterranean flavor." at bounding box center [517, 243] width 142 height 28
copy span "Mediterranean"
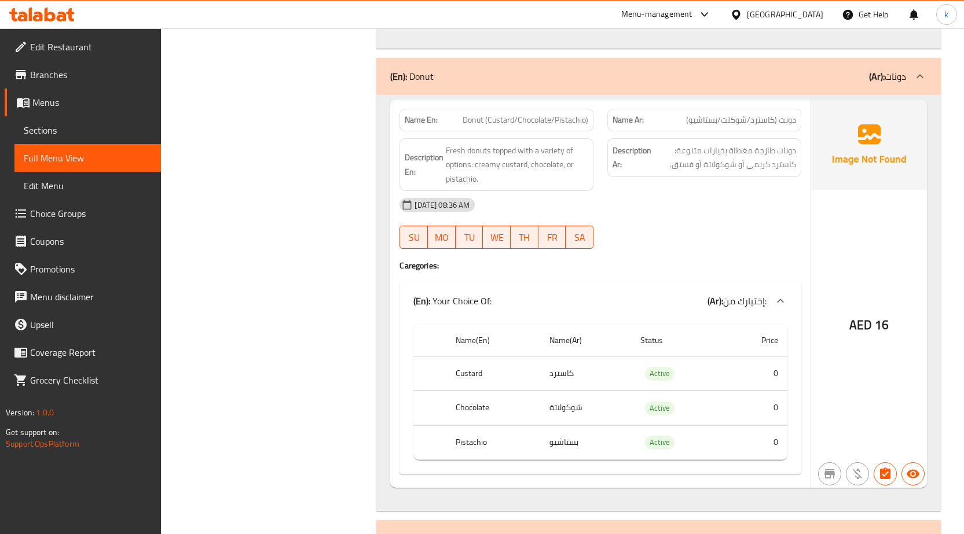
scroll to position [1895, 0]
drag, startPoint x: 464, startPoint y: 119, endPoint x: 485, endPoint y: 123, distance: 21.7
click at [485, 123] on span "Donut (Custard/Chocolate/Pistachio)" at bounding box center [525, 121] width 126 height 12
copy span "Donut"
click at [78, 126] on span "Sections" at bounding box center [88, 130] width 128 height 14
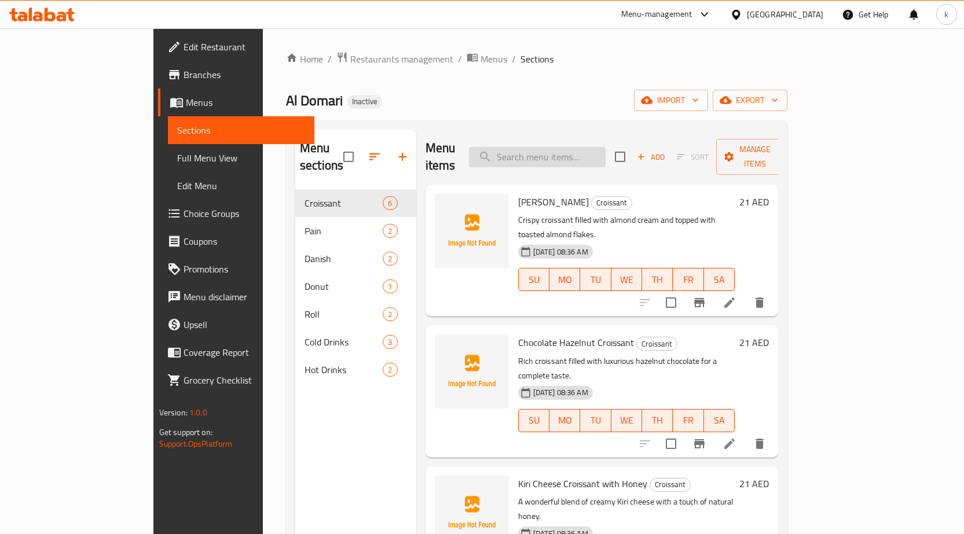
click at [605, 150] on input "search" at bounding box center [537, 157] width 137 height 20
paste input "Donut"
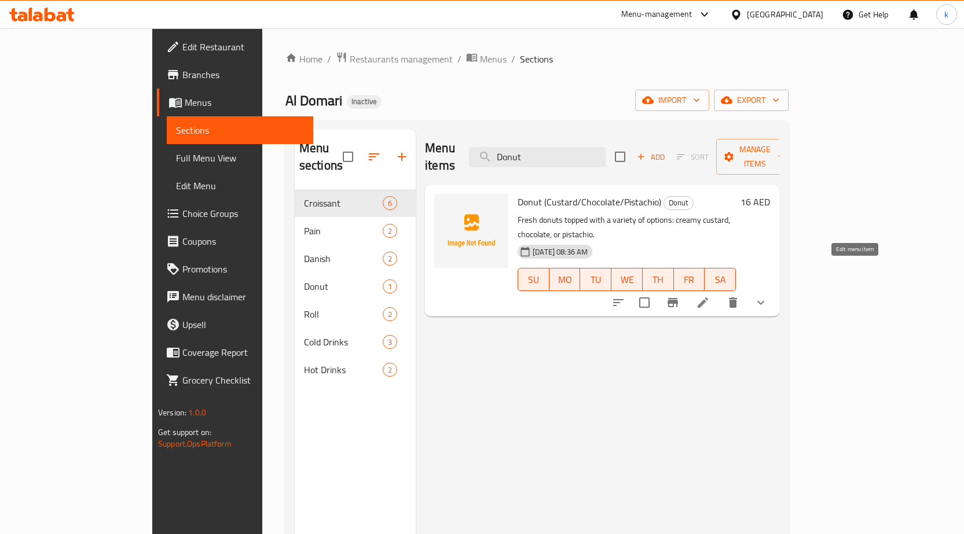
type input "Donut"
click at [710, 296] on icon at bounding box center [703, 303] width 14 height 14
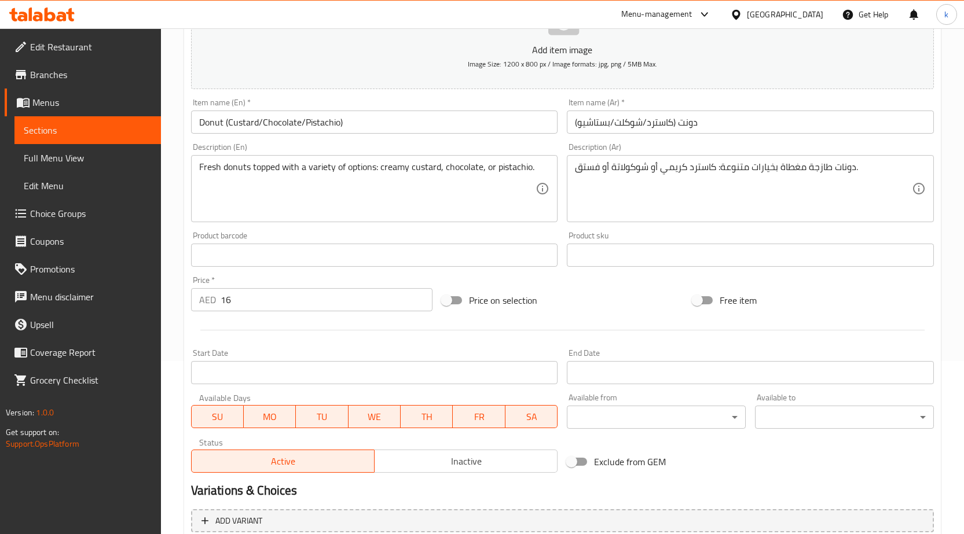
scroll to position [174, 0]
click at [587, 120] on input "دونت (كاسترد/شوكلت/بستاشيو)" at bounding box center [750, 121] width 367 height 23
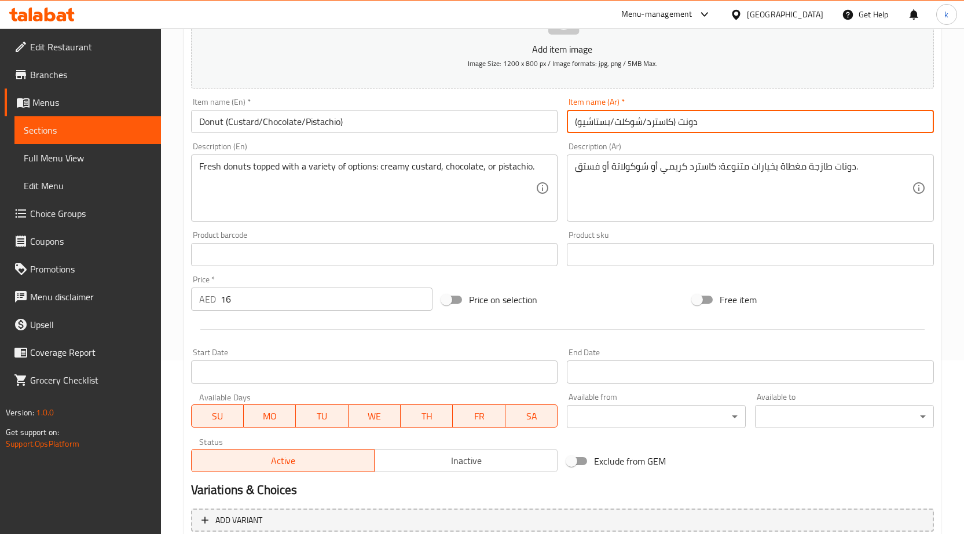
click at [587, 120] on input "دونت (كاسترد/شوكلت/بستاشيو)" at bounding box center [750, 121] width 367 height 23
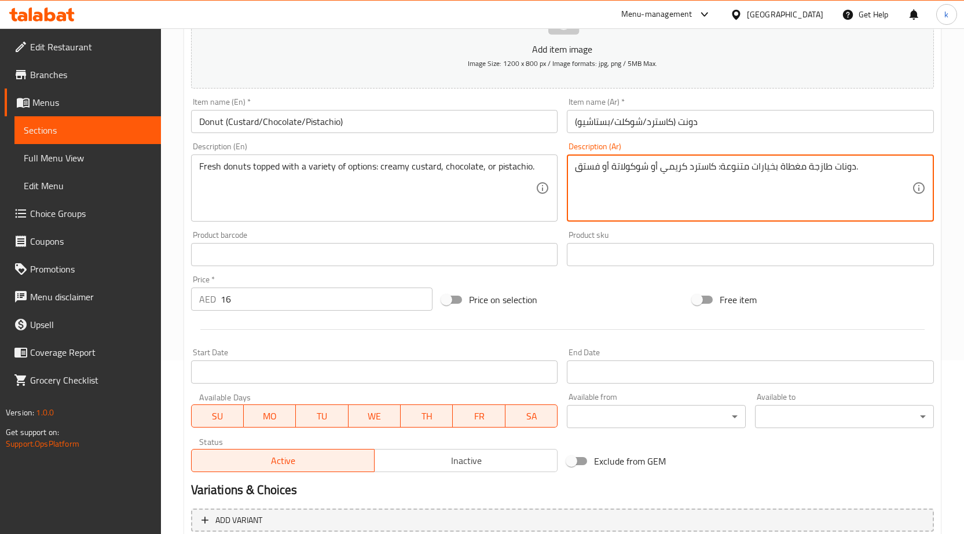
click at [591, 162] on textarea "دونات طازجة مغطاة بخيارات متنوعة: كاسترد كريمي أو شوكولاتة أو فستق." at bounding box center [743, 188] width 337 height 55
paste textarea "بستاشيو"
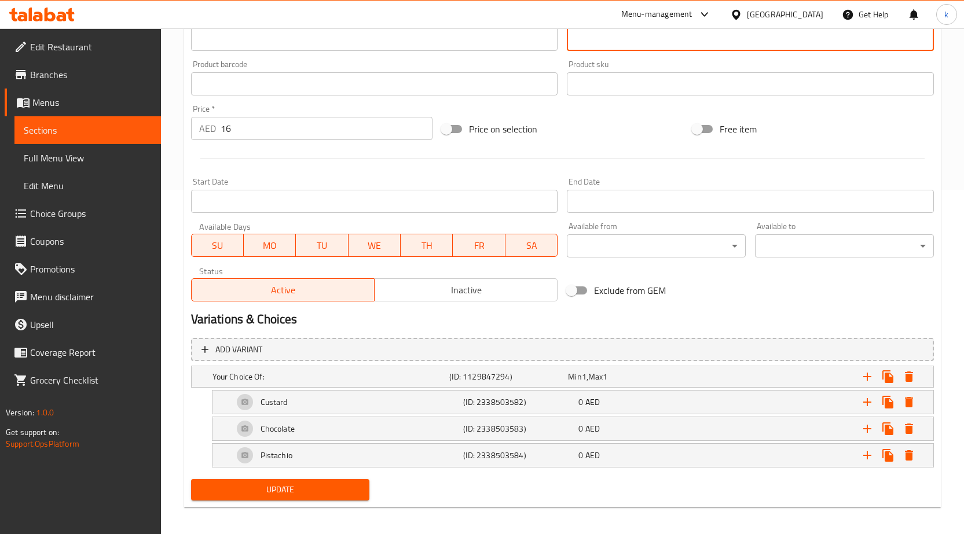
scroll to position [350, 0]
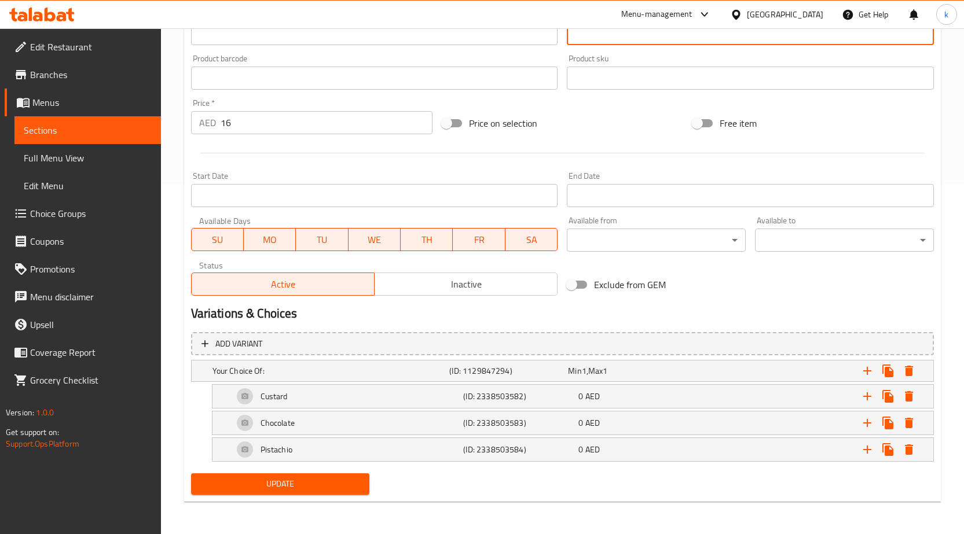
type textarea "دونات طازجة مغطاة بخيارات متنوعة: كاسترد كريمي أو شوكولاتة أو بستاشيو."
click at [289, 490] on span "Update" at bounding box center [280, 484] width 160 height 14
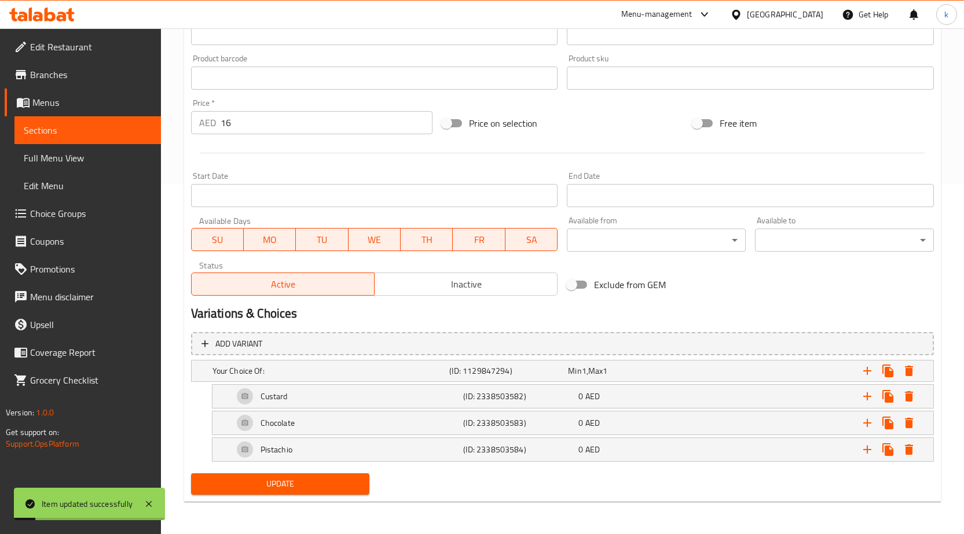
click at [45, 155] on span "Full Menu View" at bounding box center [88, 158] width 128 height 14
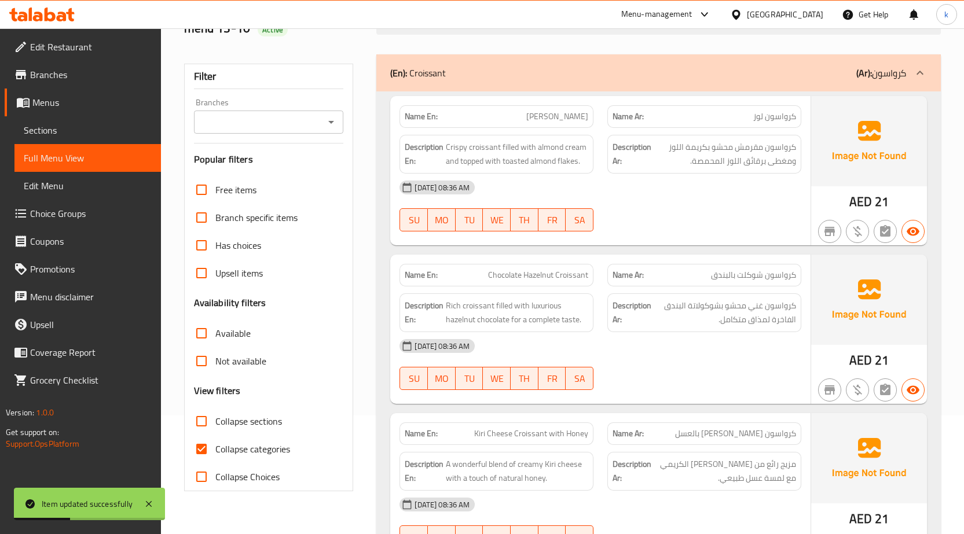
scroll to position [289, 0]
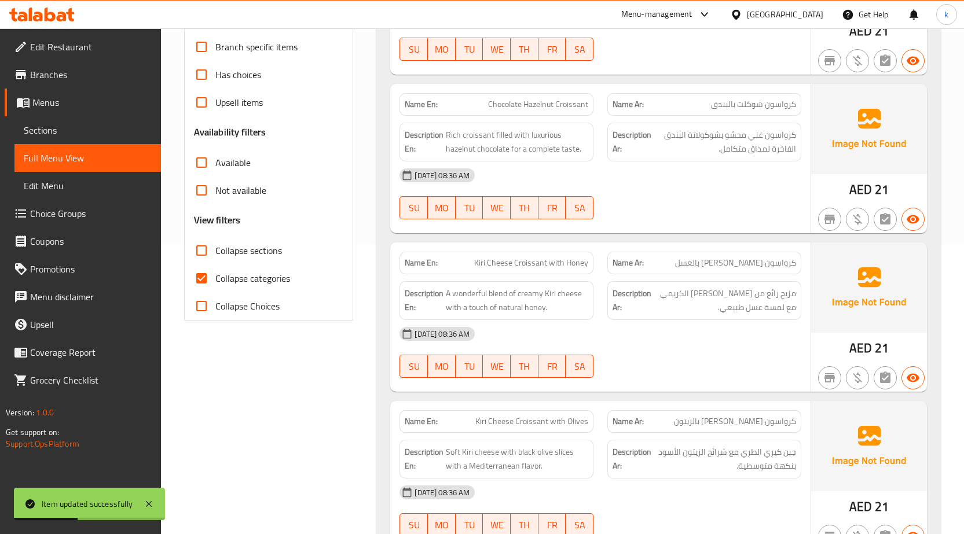
click at [282, 277] on span "Collapse categories" at bounding box center [252, 278] width 75 height 14
click at [215, 277] on input "Collapse categories" at bounding box center [202, 278] width 28 height 28
checkbox input "false"
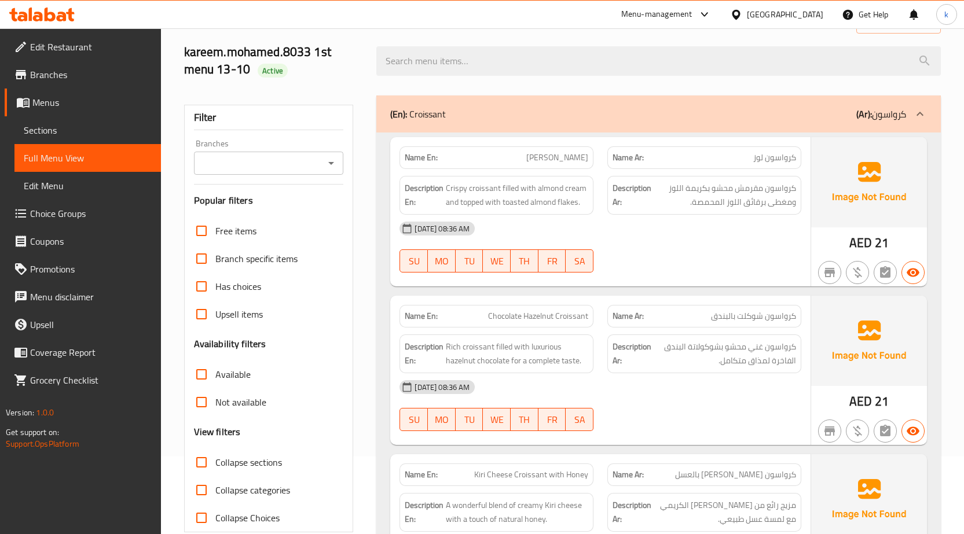
scroll to position [0, 0]
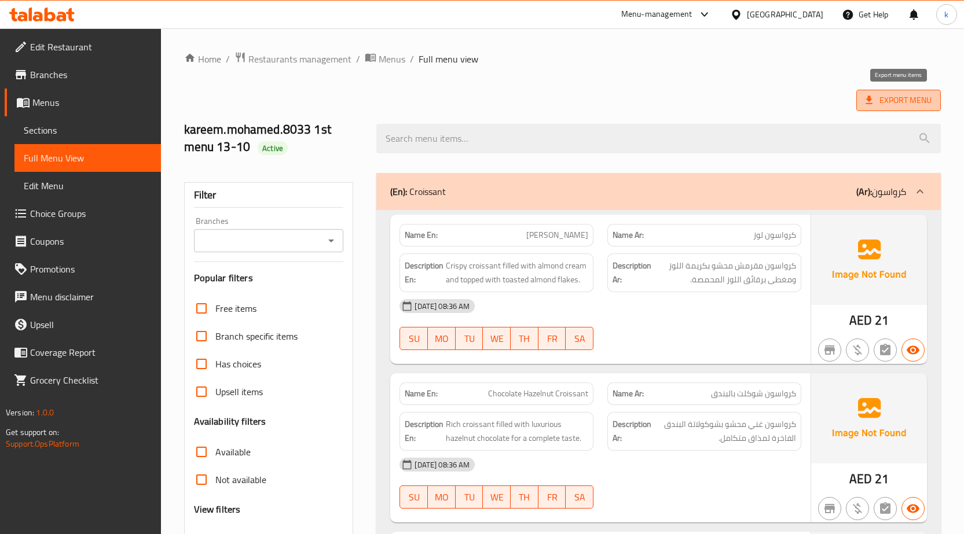
click at [879, 94] on span "Export Menu" at bounding box center [898, 100] width 66 height 14
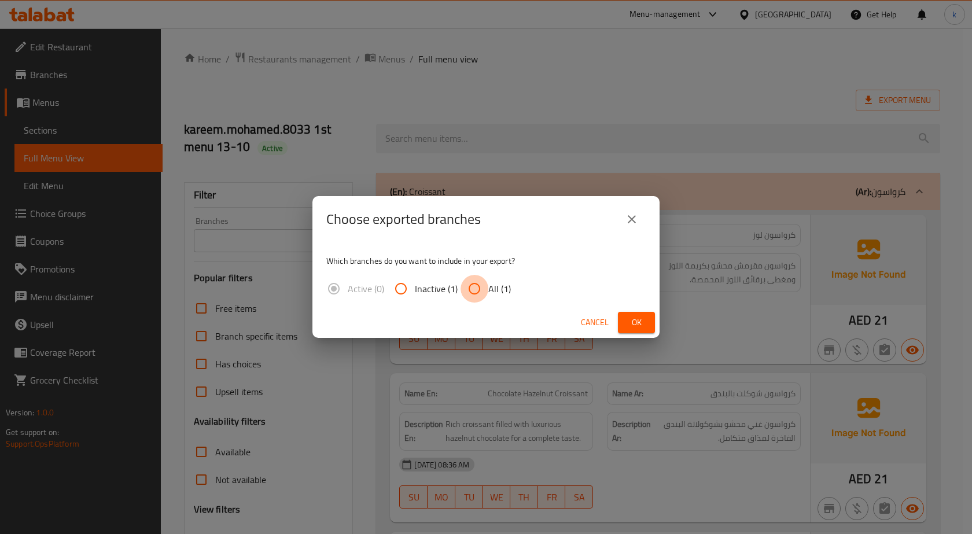
click at [474, 291] on input "All (1)" at bounding box center [475, 289] width 28 height 28
radio input "true"
click at [629, 319] on span "Ok" at bounding box center [636, 322] width 19 height 14
